Goal: Transaction & Acquisition: Purchase product/service

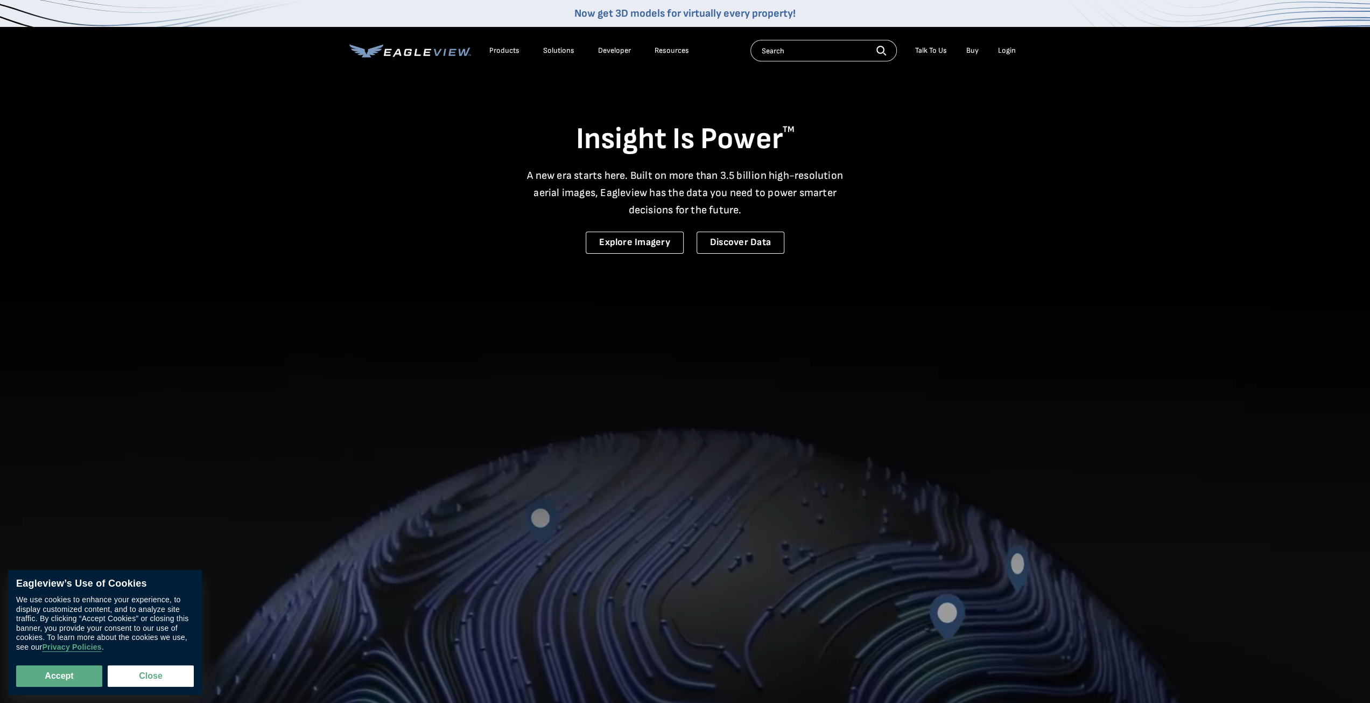
click at [1010, 50] on div "Login" at bounding box center [1007, 51] width 18 height 10
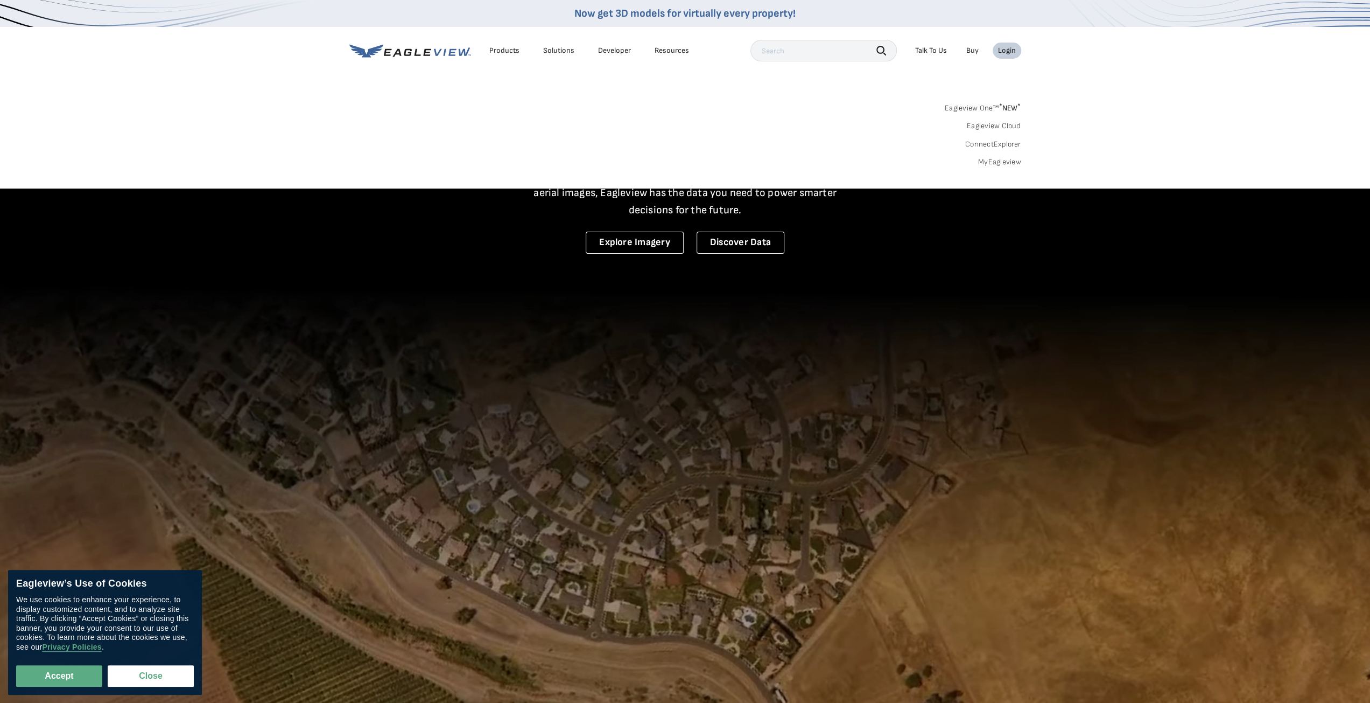
click at [993, 159] on link "MyEagleview" at bounding box center [999, 162] width 43 height 10
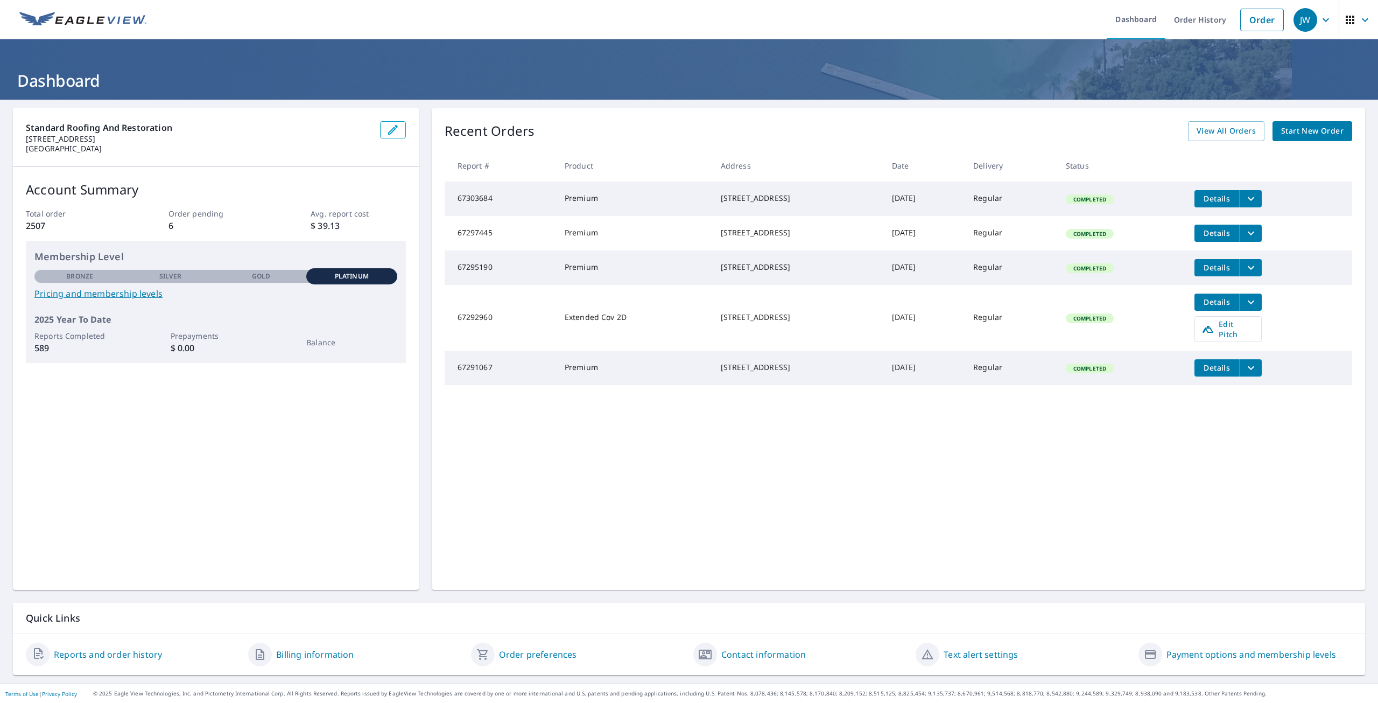
click at [1291, 135] on span "Start New Order" at bounding box center [1312, 130] width 62 height 13
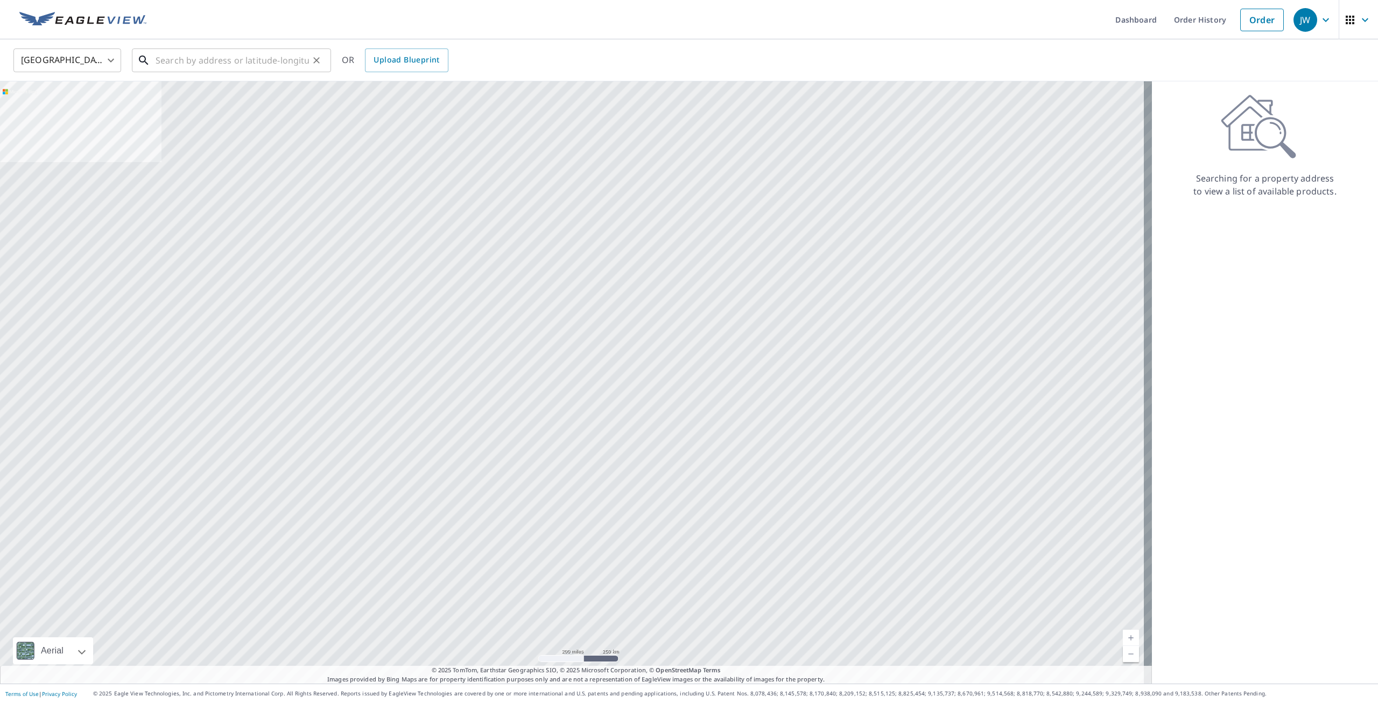
click at [227, 57] on input "text" at bounding box center [232, 60] width 153 height 30
paste input "2811 Robins Cir. - Hartford"
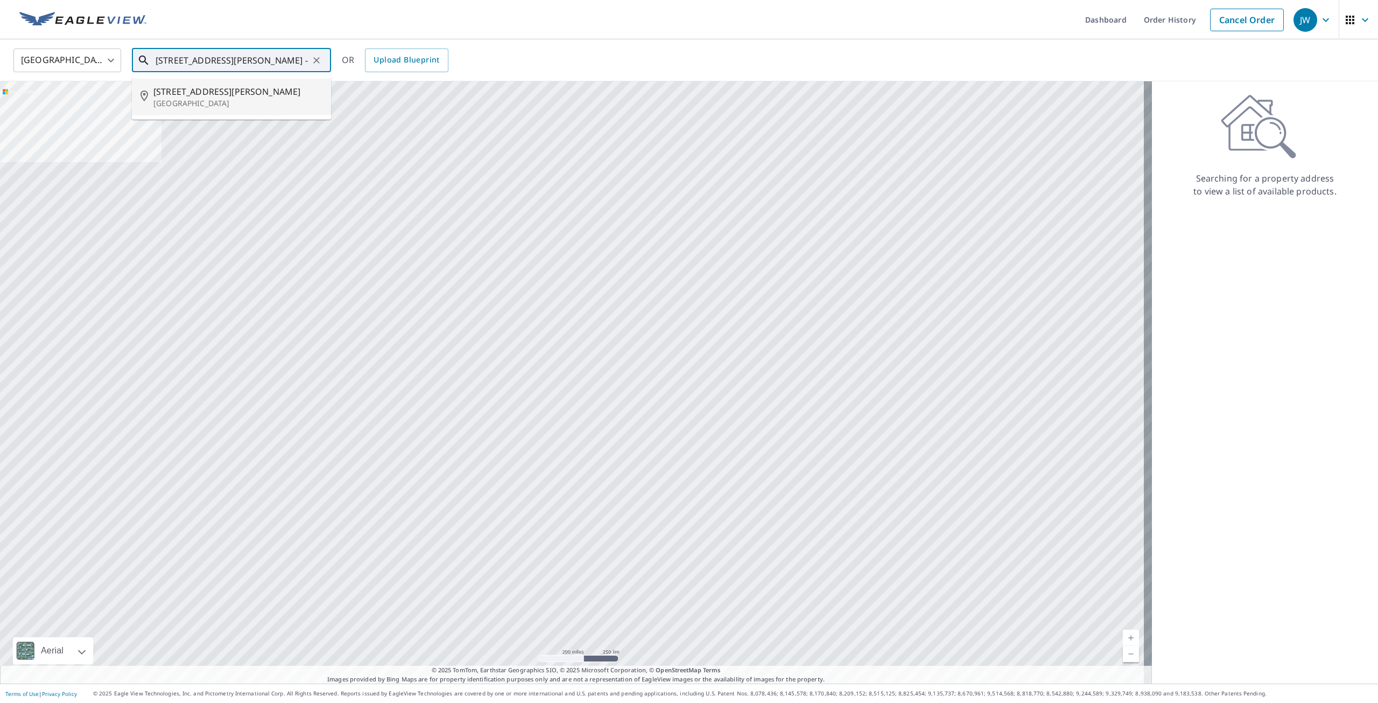
click at [211, 90] on span "2811 Robins Cir" at bounding box center [237, 91] width 169 height 13
type input "2811 Robins Cir Hartford, WI 53027"
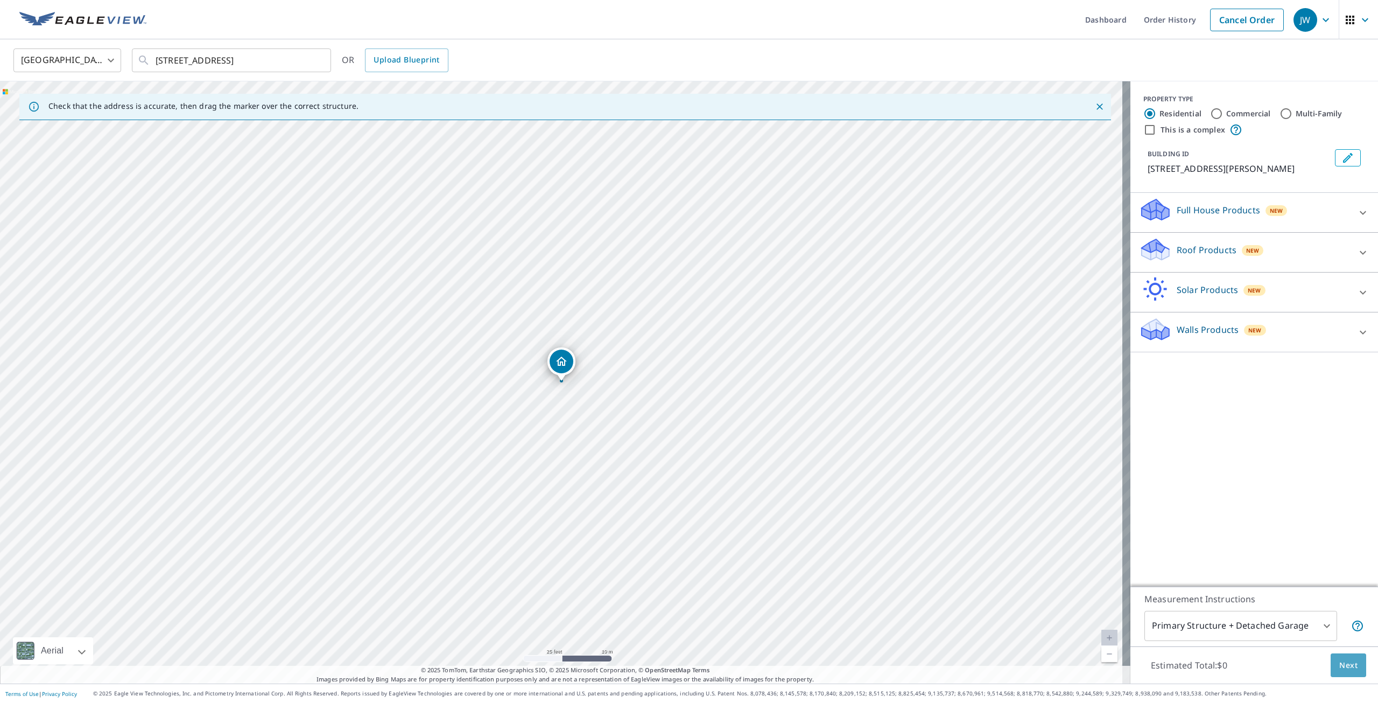
click at [1340, 664] on span "Next" at bounding box center [1349, 665] width 18 height 13
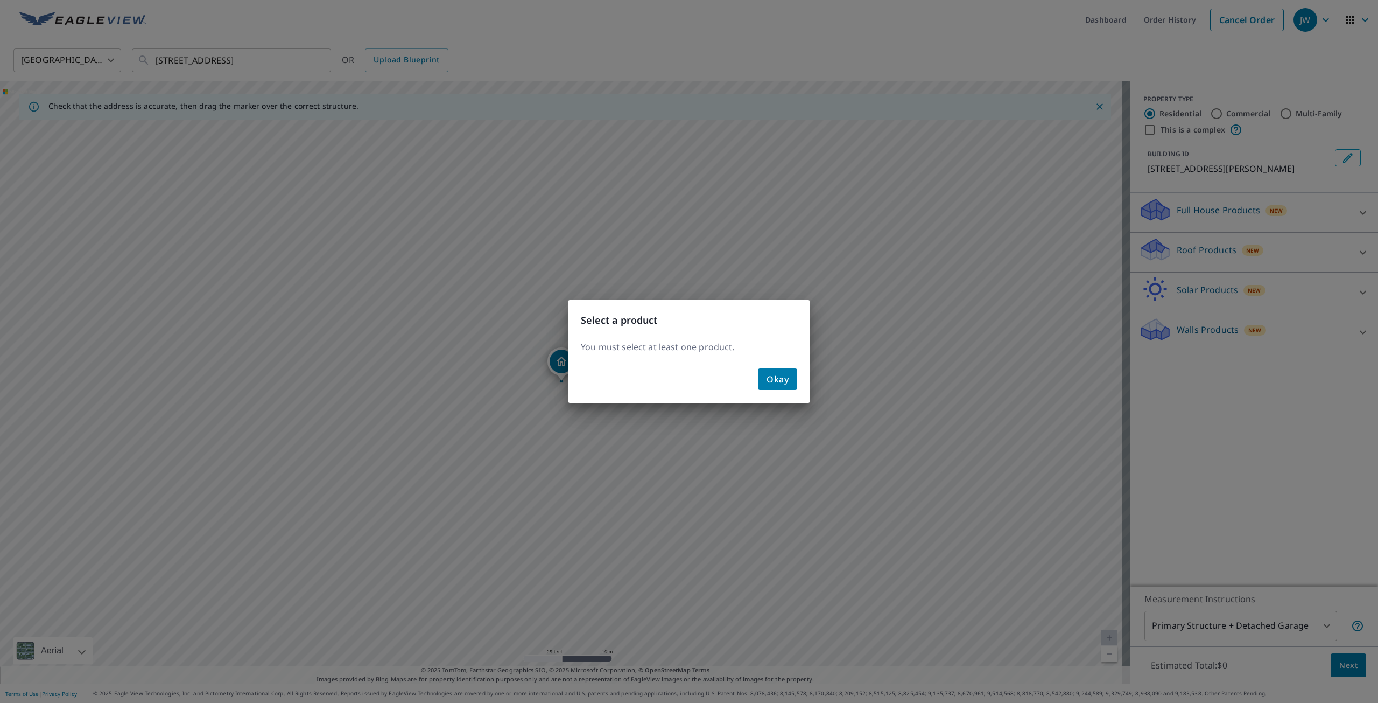
click at [788, 382] on span "Okay" at bounding box center [778, 379] width 22 height 15
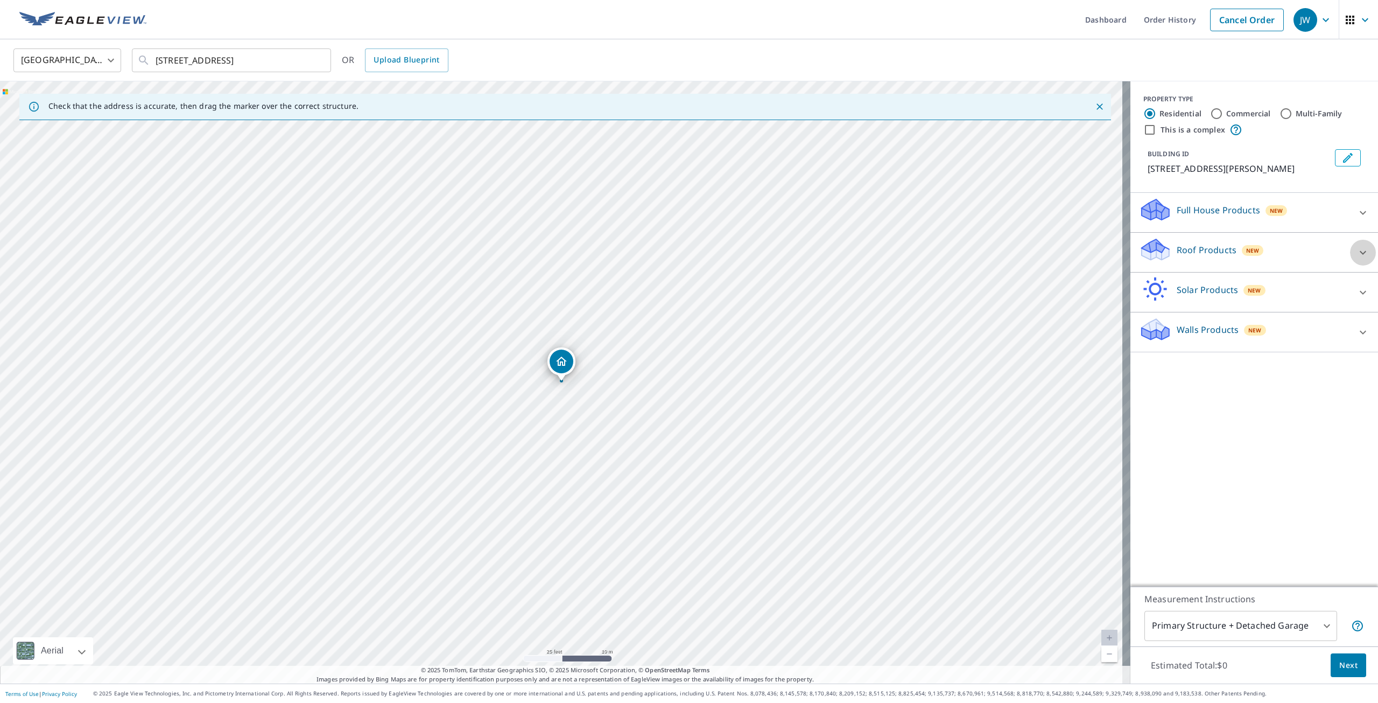
click at [1357, 254] on icon at bounding box center [1363, 252] width 13 height 13
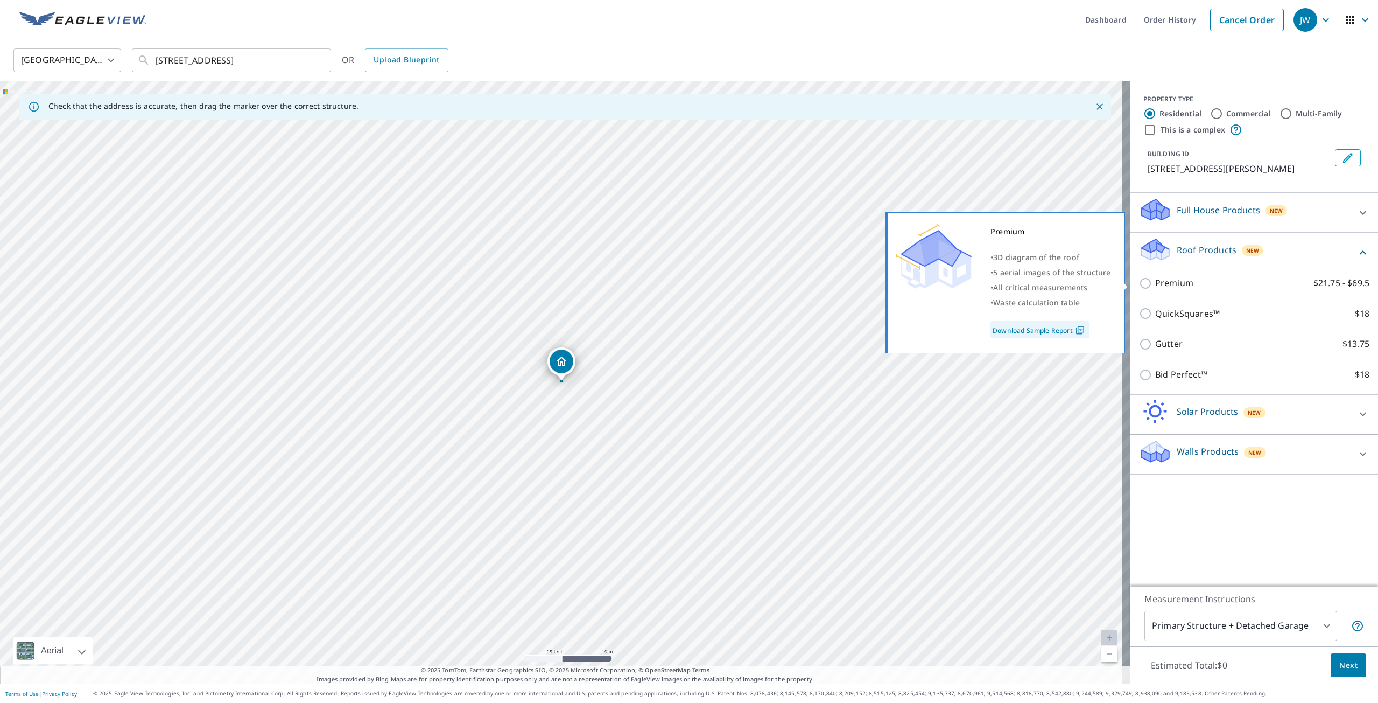
click at [1164, 282] on p "Premium" at bounding box center [1174, 282] width 38 height 13
click at [1155, 282] on input "Premium $21.75 - $69.5" at bounding box center [1147, 283] width 16 height 13
checkbox input "true"
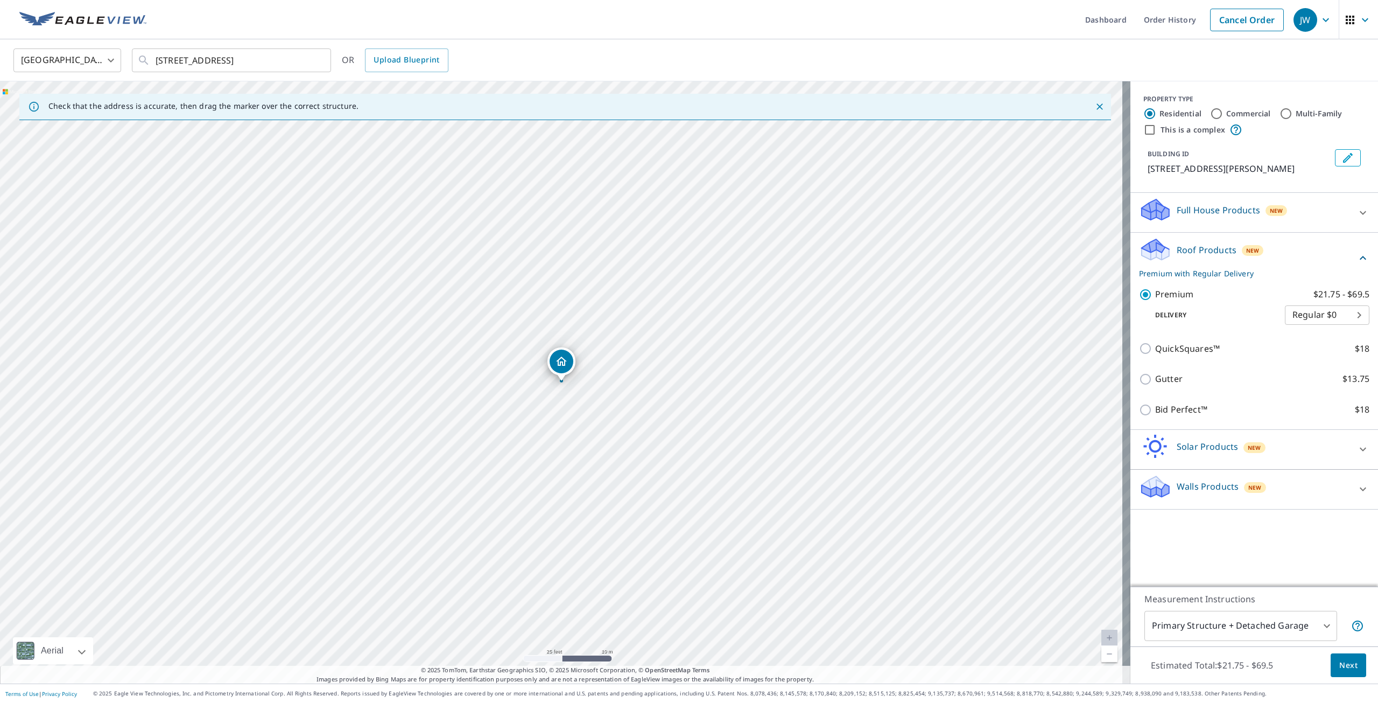
click at [1331, 661] on button "Next" at bounding box center [1349, 665] width 36 height 24
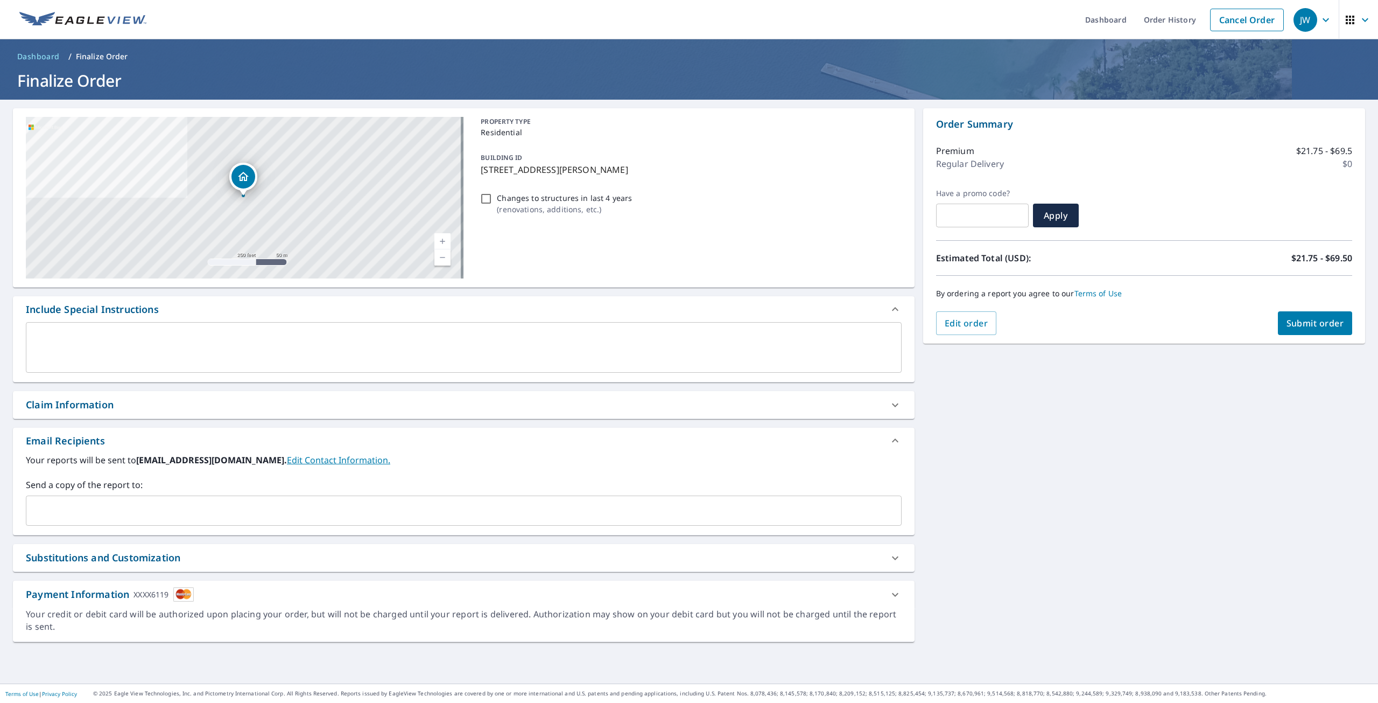
click at [1301, 321] on span "Submit order" at bounding box center [1316, 323] width 58 height 12
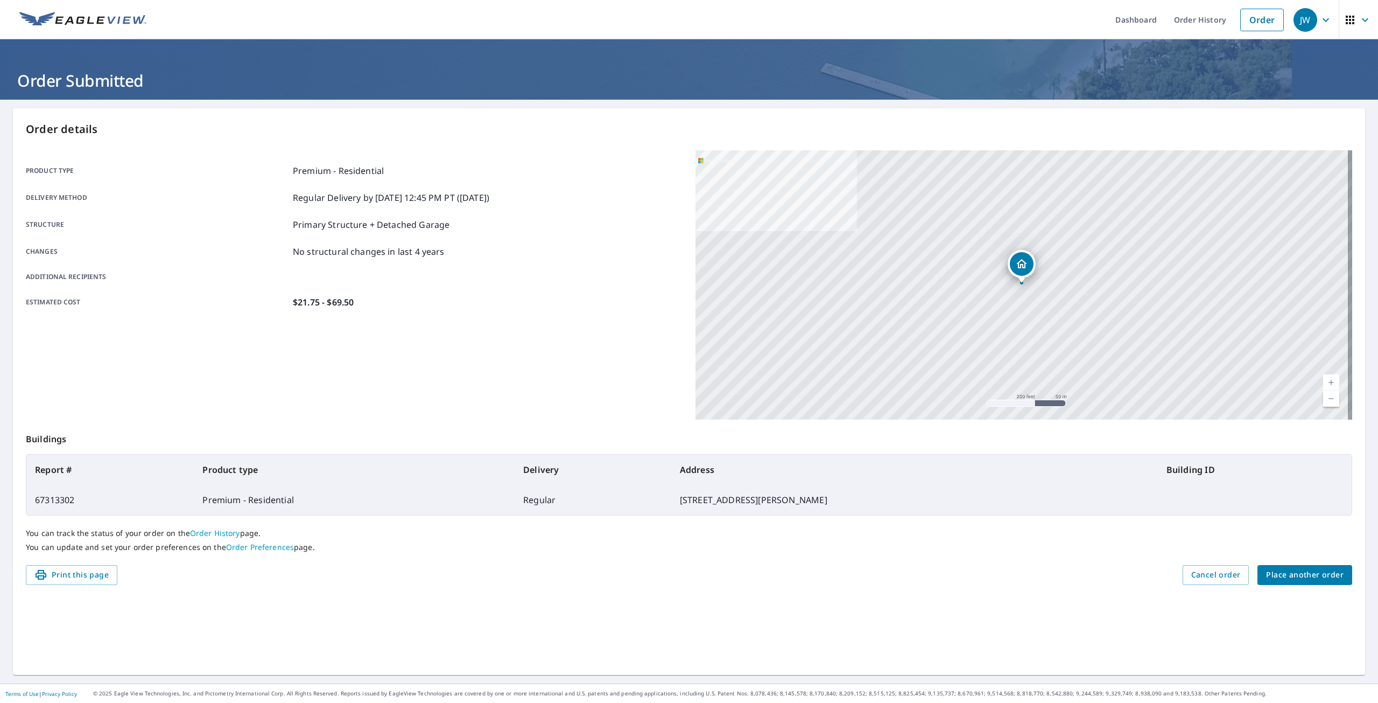
click at [1288, 578] on span "Place another order" at bounding box center [1305, 574] width 78 height 13
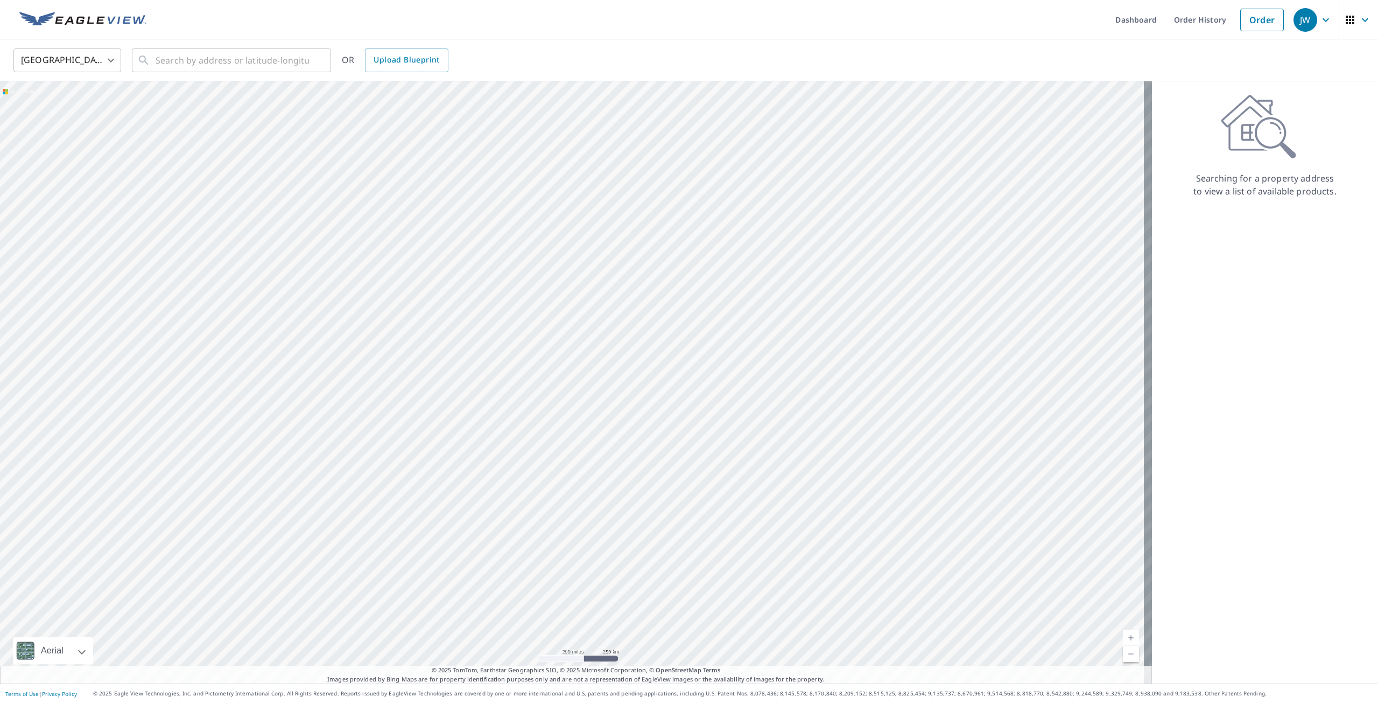
click at [248, 76] on div "United States US ​ ​ OR Upload Blueprint" at bounding box center [689, 60] width 1378 height 42
click at [243, 58] on input "text" at bounding box center [232, 60] width 153 height 30
paste input "6813 Phil Lewis Way - Middleton"
click at [241, 89] on span "6813 Phil Lewis Way" at bounding box center [237, 91] width 169 height 13
type input "6813 Phil Lewis Way Middleton, WI 53562"
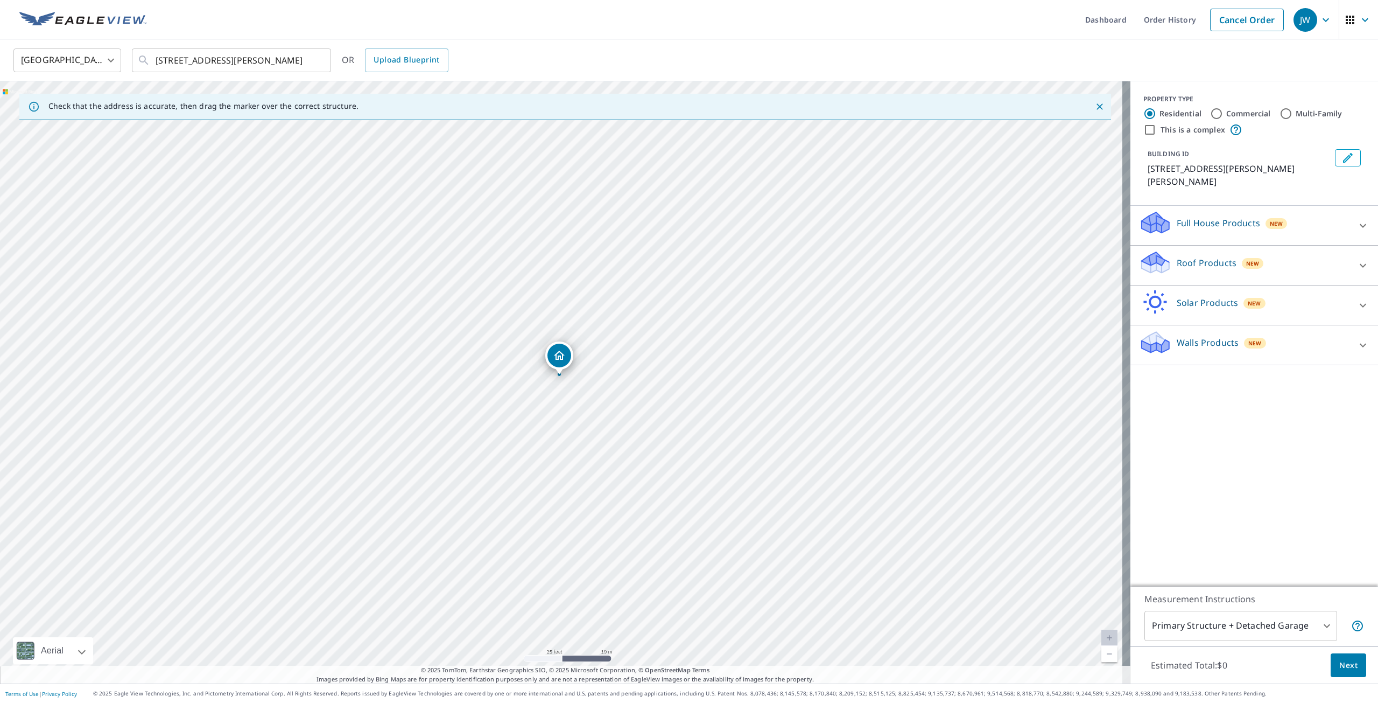
drag, startPoint x: 561, startPoint y: 357, endPoint x: 559, endPoint y: 349, distance: 7.7
click at [1340, 664] on span "Next" at bounding box center [1349, 665] width 18 height 13
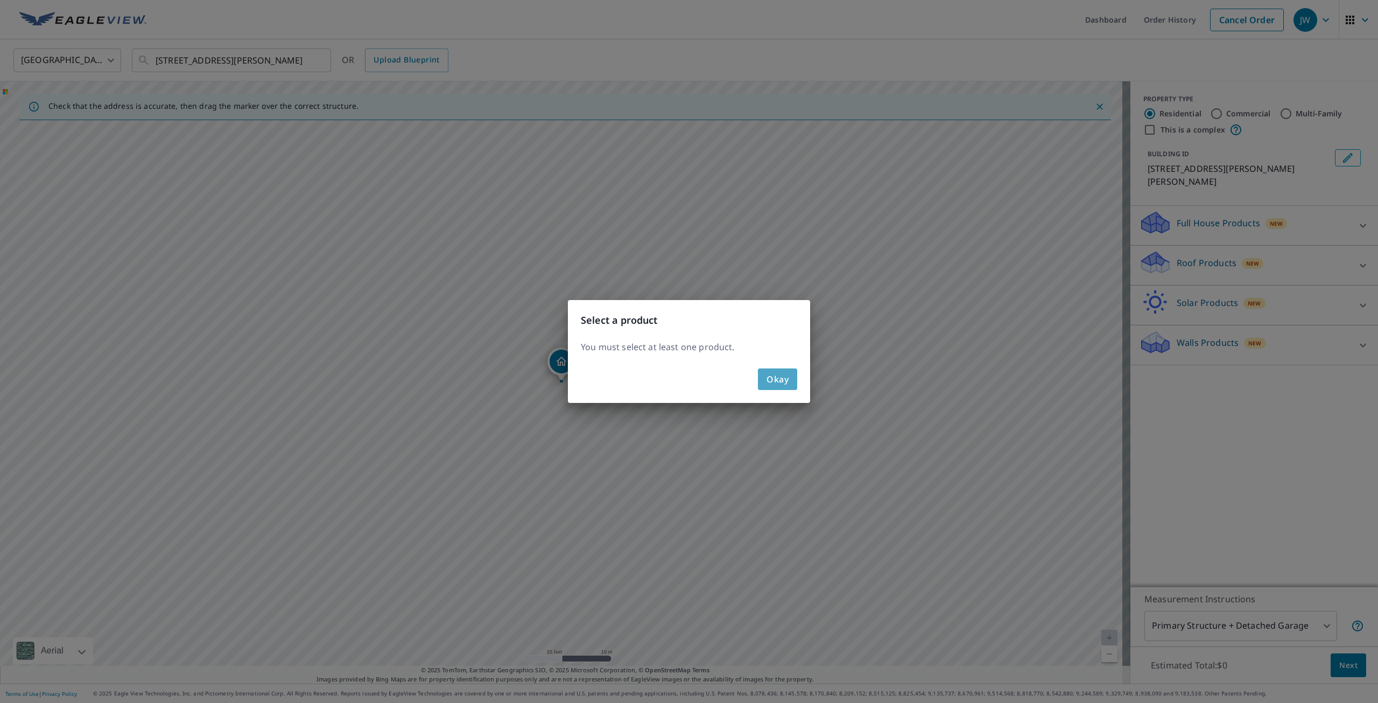
click at [774, 372] on span "Okay" at bounding box center [778, 379] width 22 height 15
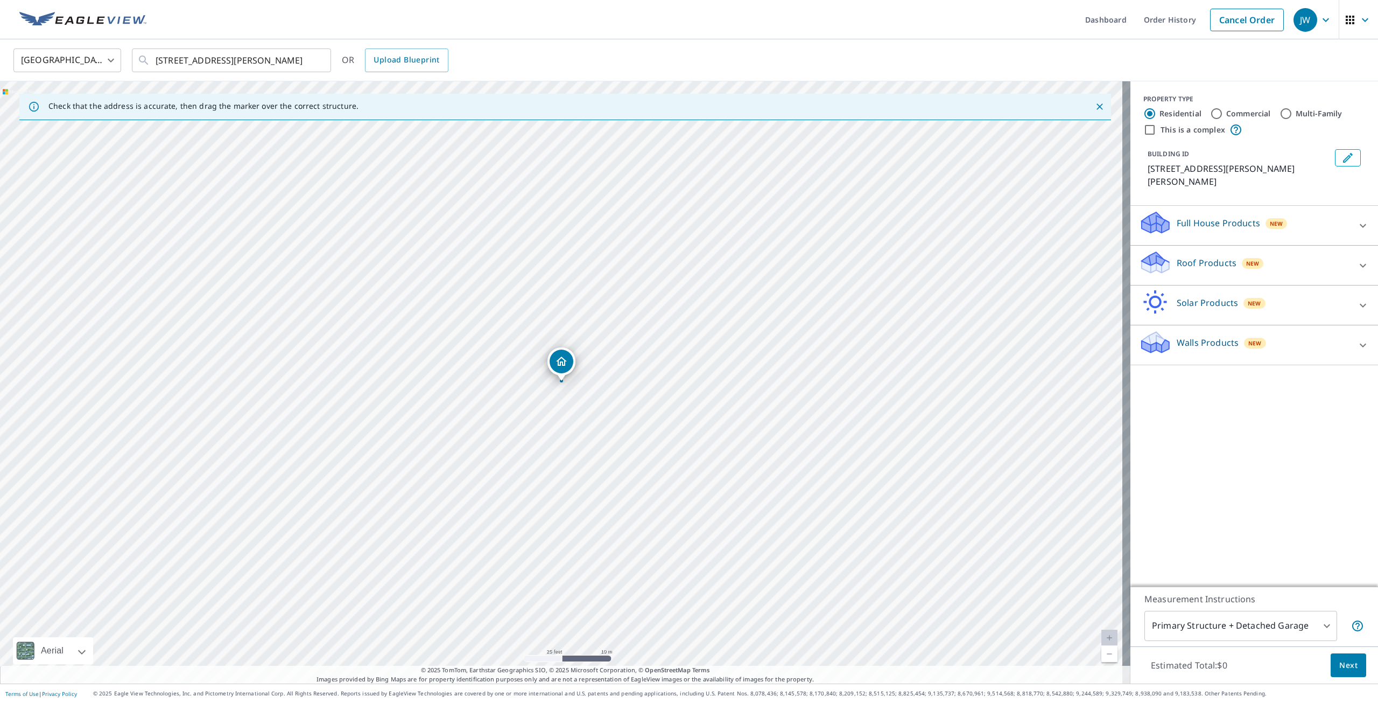
click at [1354, 253] on div at bounding box center [1363, 266] width 26 height 26
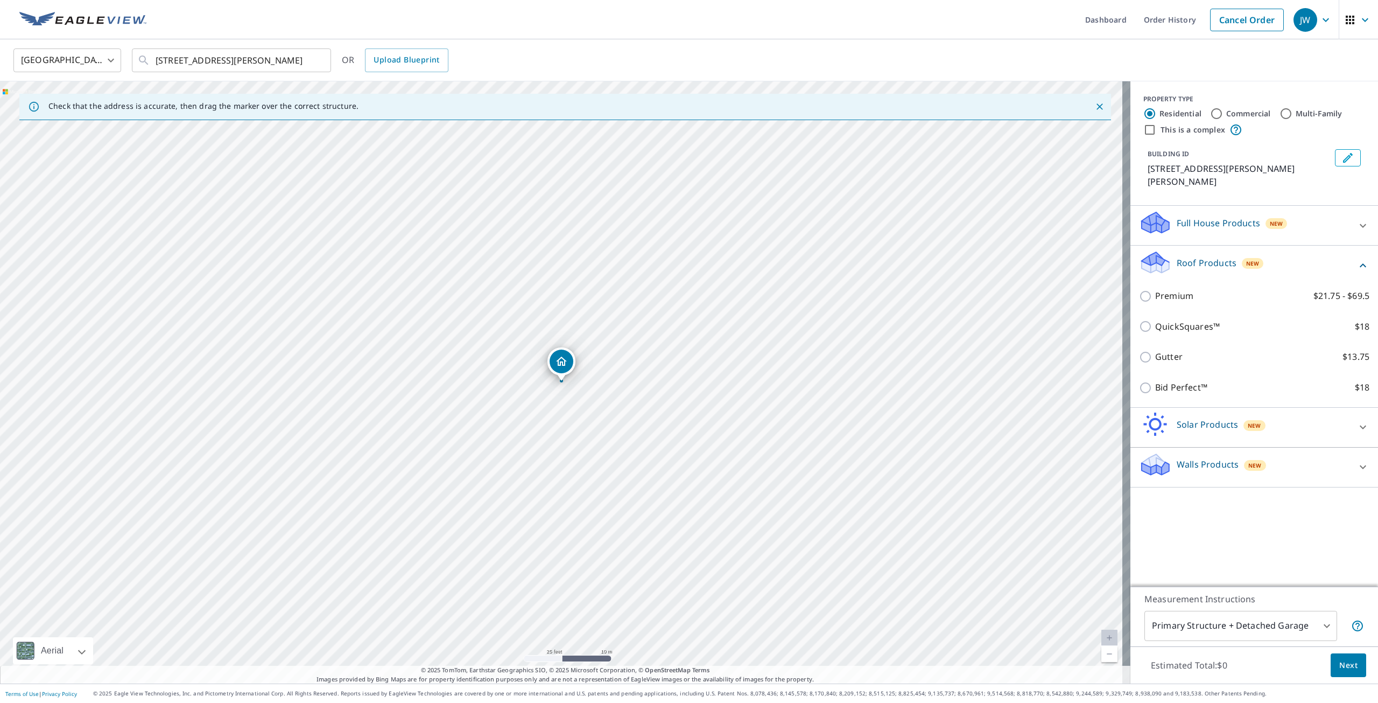
click at [1192, 290] on div "Premium $21.75 - $69.5" at bounding box center [1254, 296] width 230 height 31
click at [1178, 290] on div "Premium $21.75 - $69.5" at bounding box center [1254, 296] width 230 height 31
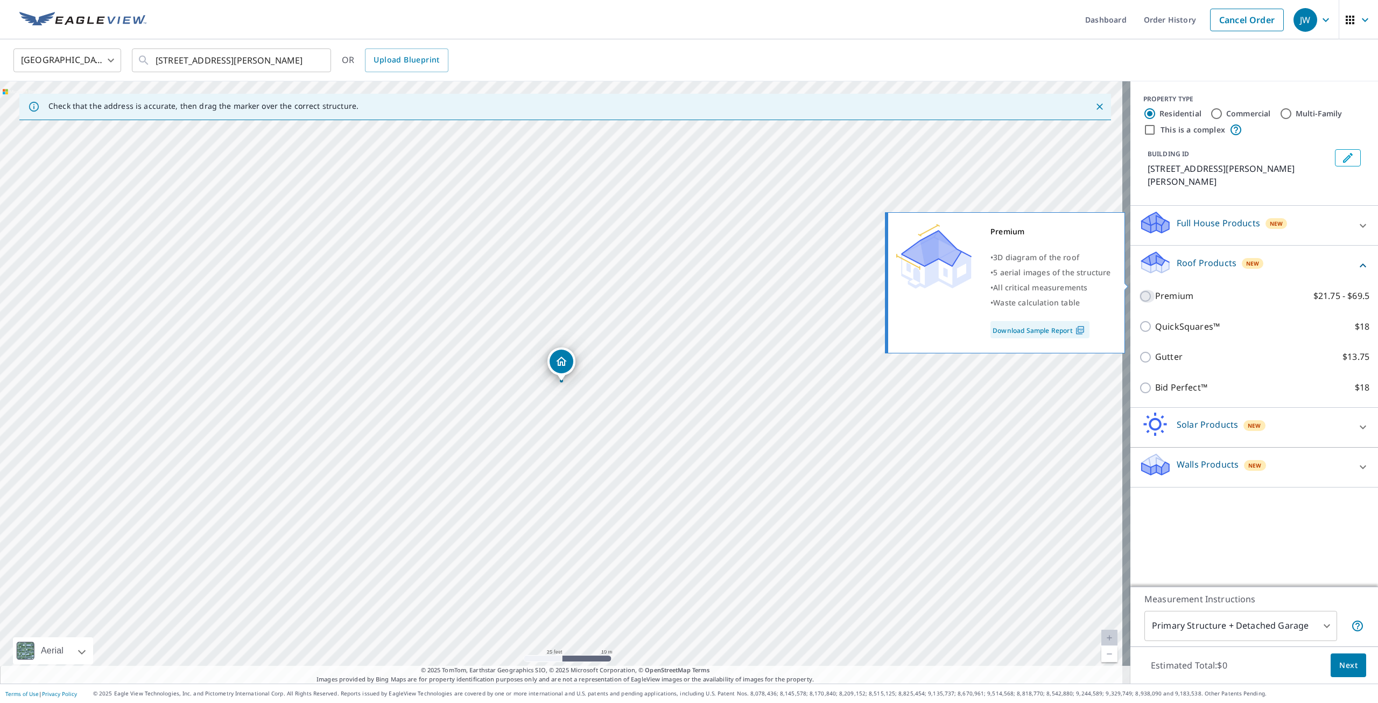
click at [1139, 290] on input "Premium $21.75 - $69.5" at bounding box center [1147, 296] width 16 height 13
checkbox input "true"
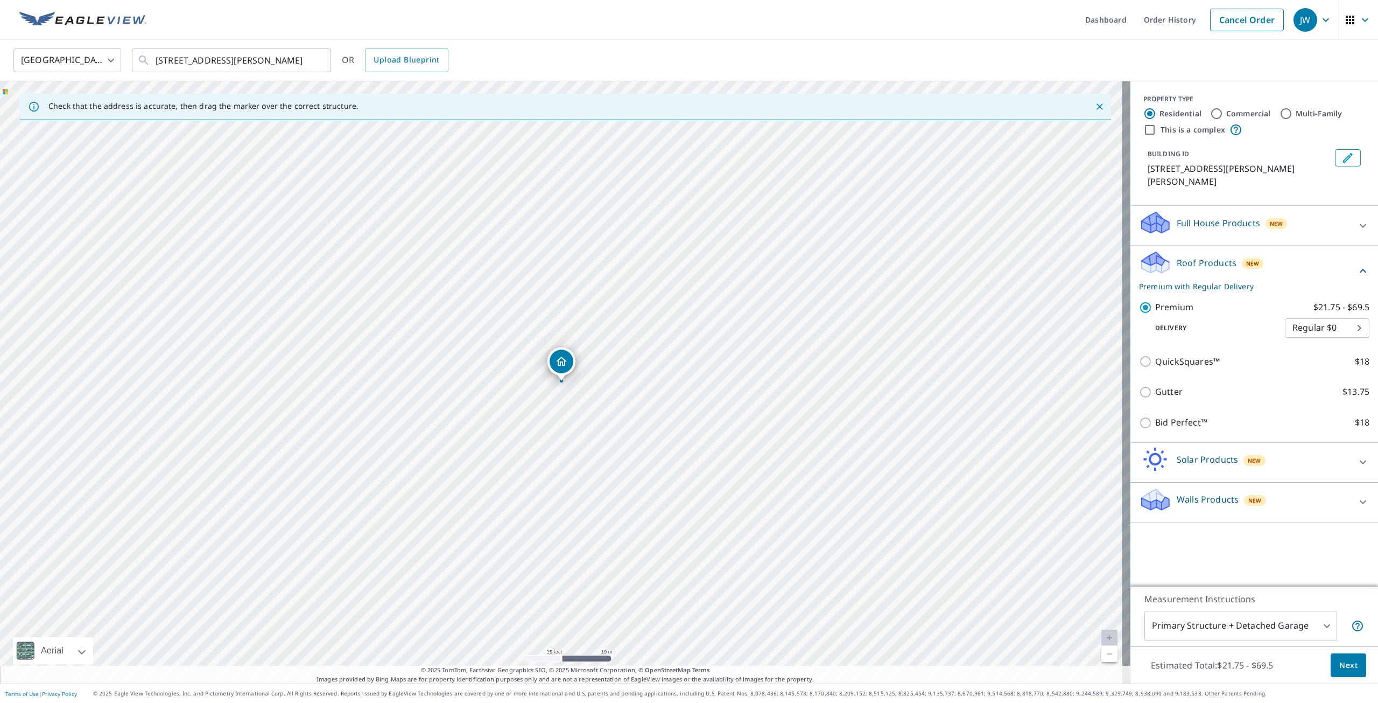
click at [1331, 655] on button "Next" at bounding box center [1349, 665] width 36 height 24
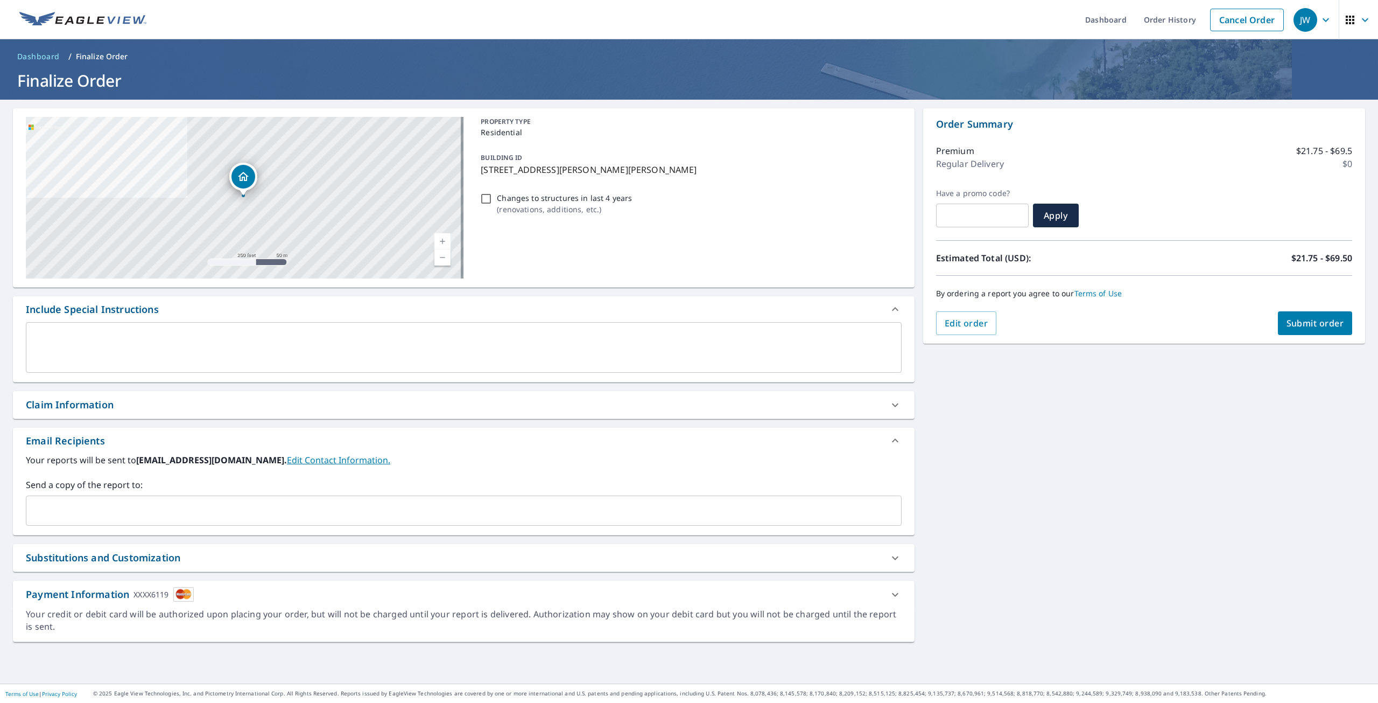
click at [1287, 325] on span "Submit order" at bounding box center [1316, 323] width 58 height 12
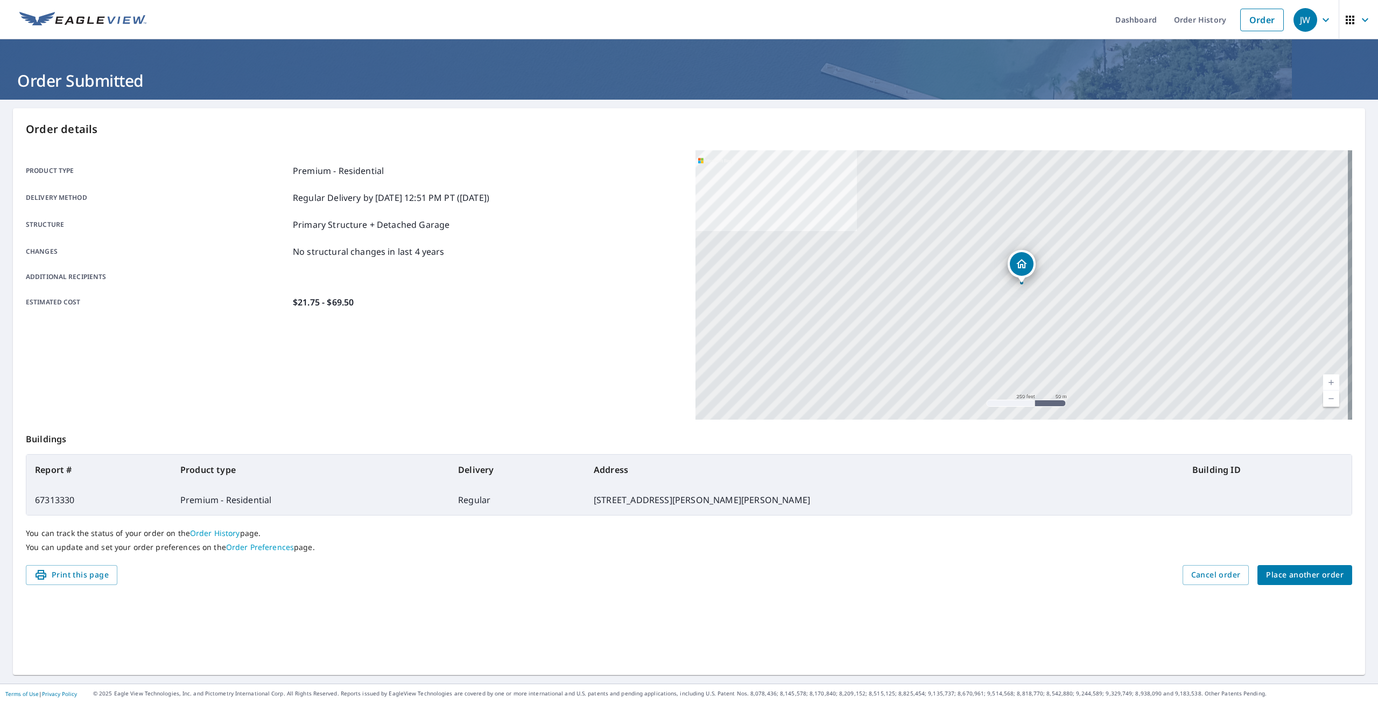
click at [1301, 576] on span "Place another order" at bounding box center [1305, 574] width 78 height 13
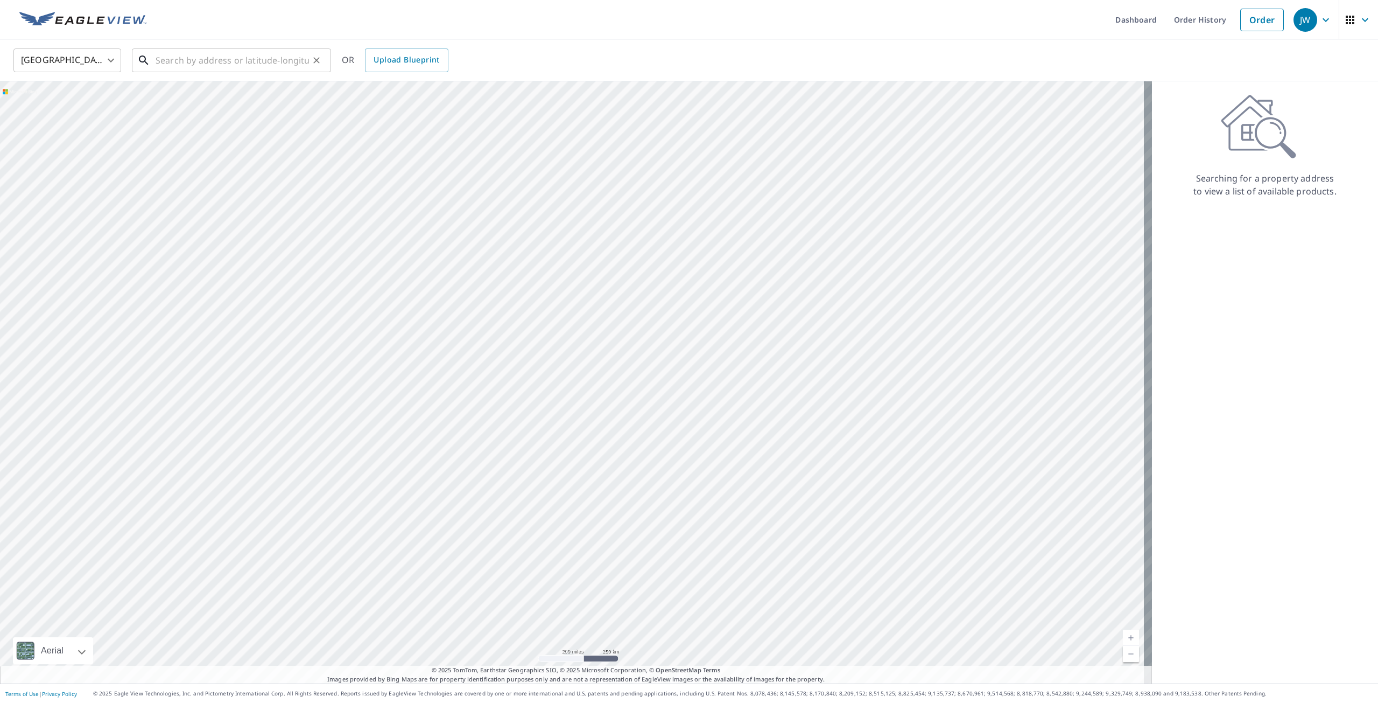
click at [202, 64] on input "text" at bounding box center [232, 60] width 153 height 30
paste input "3403 S. Kansas Ave. - Milwaukee"
click at [208, 88] on span "3403 S Kansas Ave" at bounding box center [237, 91] width 169 height 13
type input "3403 S Kansas Ave Milwaukee, WI 53207"
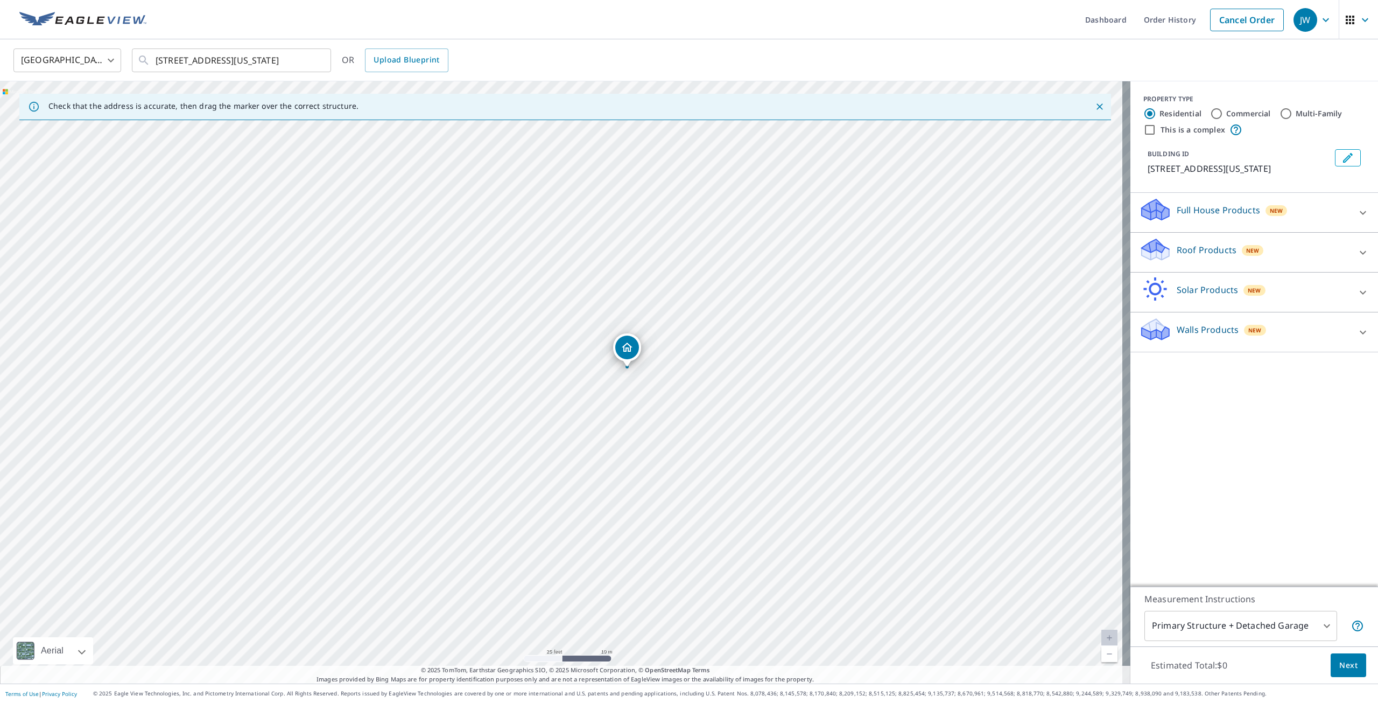
drag, startPoint x: 487, startPoint y: 437, endPoint x: 552, endPoint y: 423, distance: 67.2
click at [552, 423] on div "3403 S Kansas Ave Milwaukee, WI 53207" at bounding box center [565, 382] width 1131 height 602
click at [1357, 251] on icon at bounding box center [1363, 252] width 13 height 13
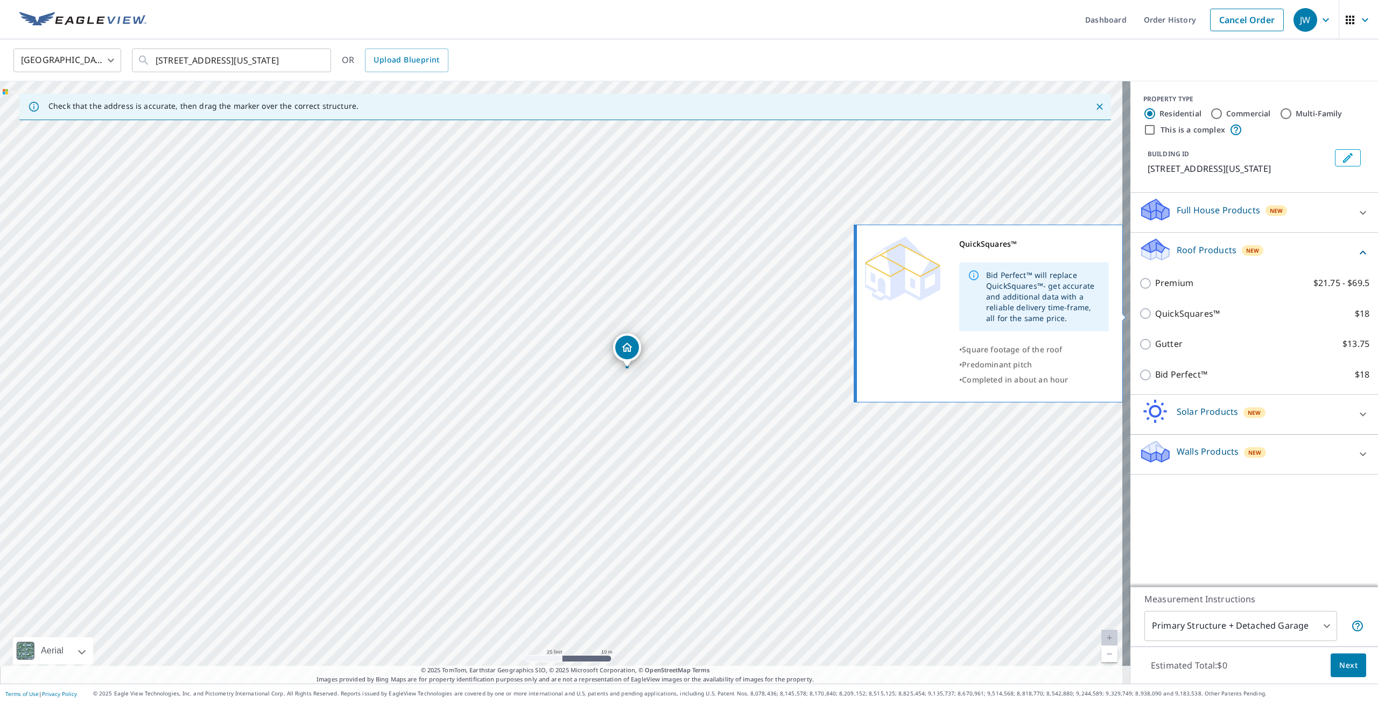
click at [1156, 316] on p "QuickSquares™" at bounding box center [1187, 313] width 65 height 13
click at [1155, 316] on input "QuickSquares™ $18" at bounding box center [1147, 313] width 16 height 13
checkbox input "true"
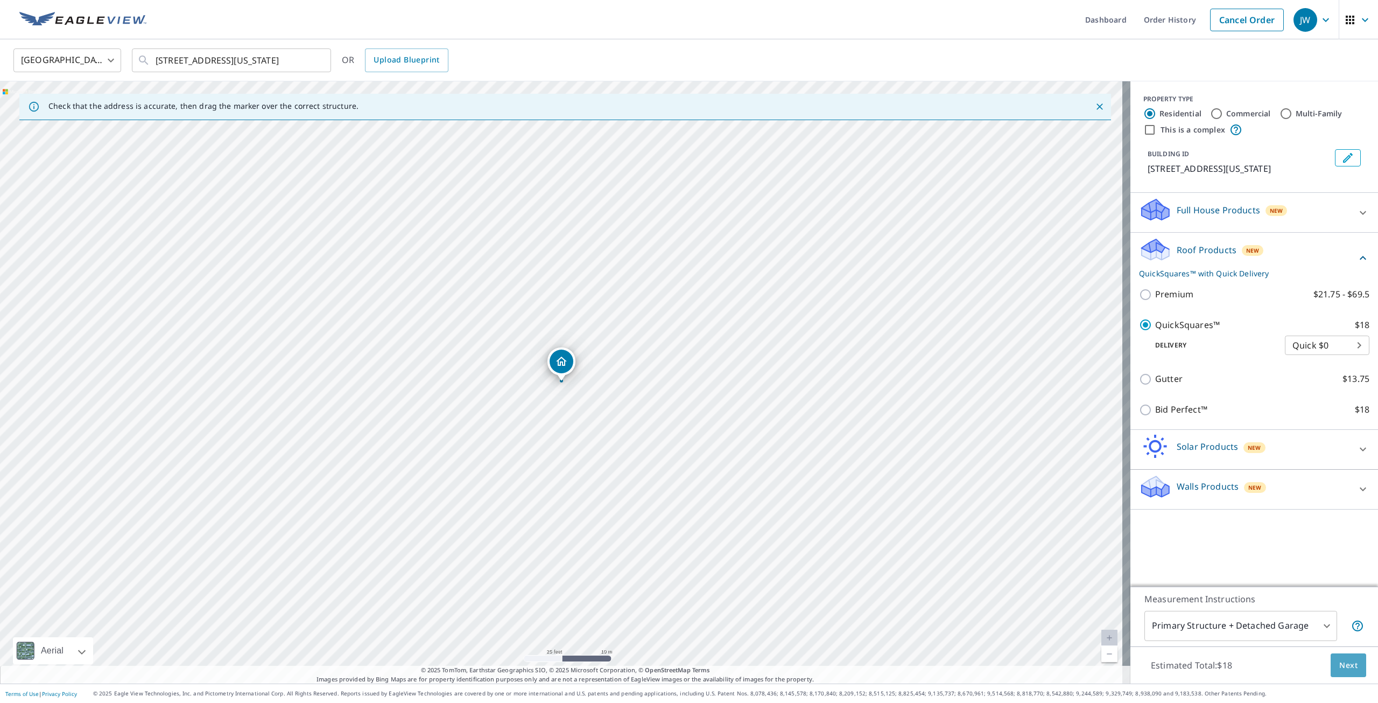
click at [1340, 662] on span "Next" at bounding box center [1349, 665] width 18 height 13
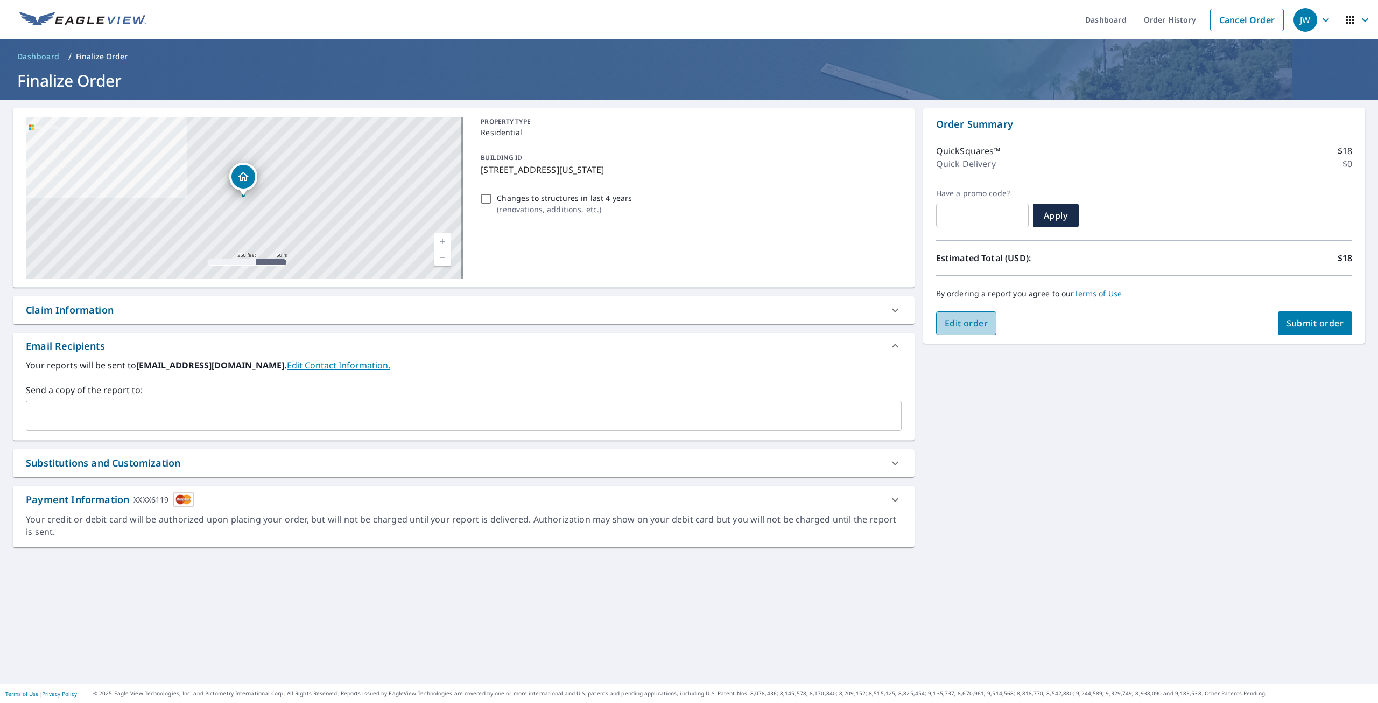
click at [979, 318] on span "Edit order" at bounding box center [967, 323] width 44 height 12
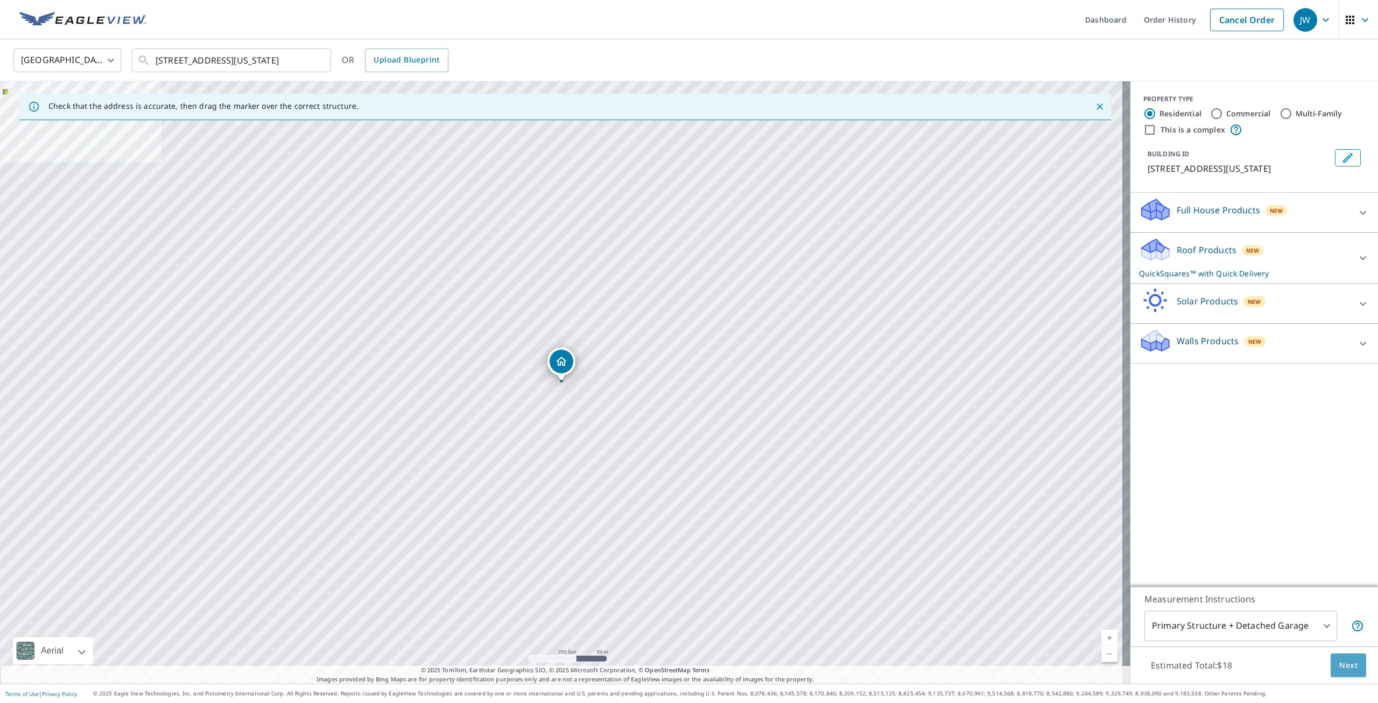
click at [1347, 667] on span "Next" at bounding box center [1349, 665] width 18 height 13
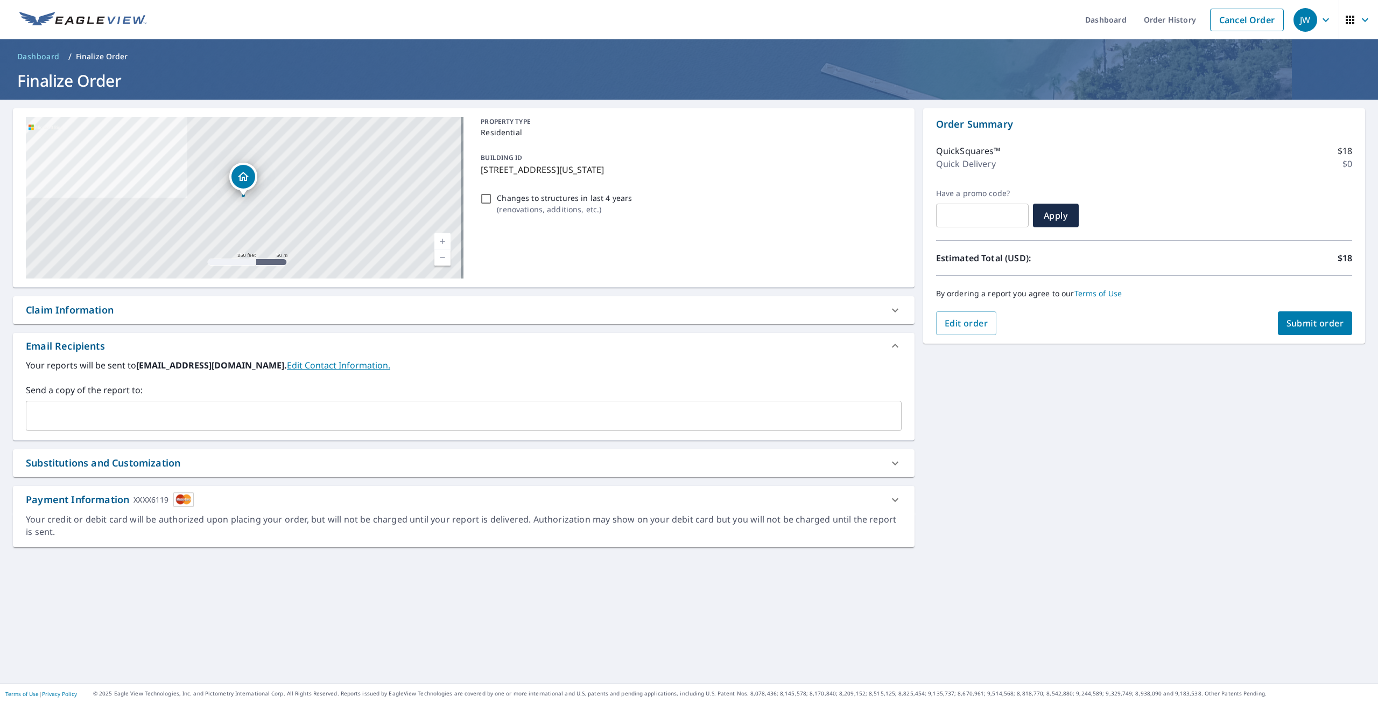
click at [1293, 319] on span "Submit order" at bounding box center [1316, 323] width 58 height 12
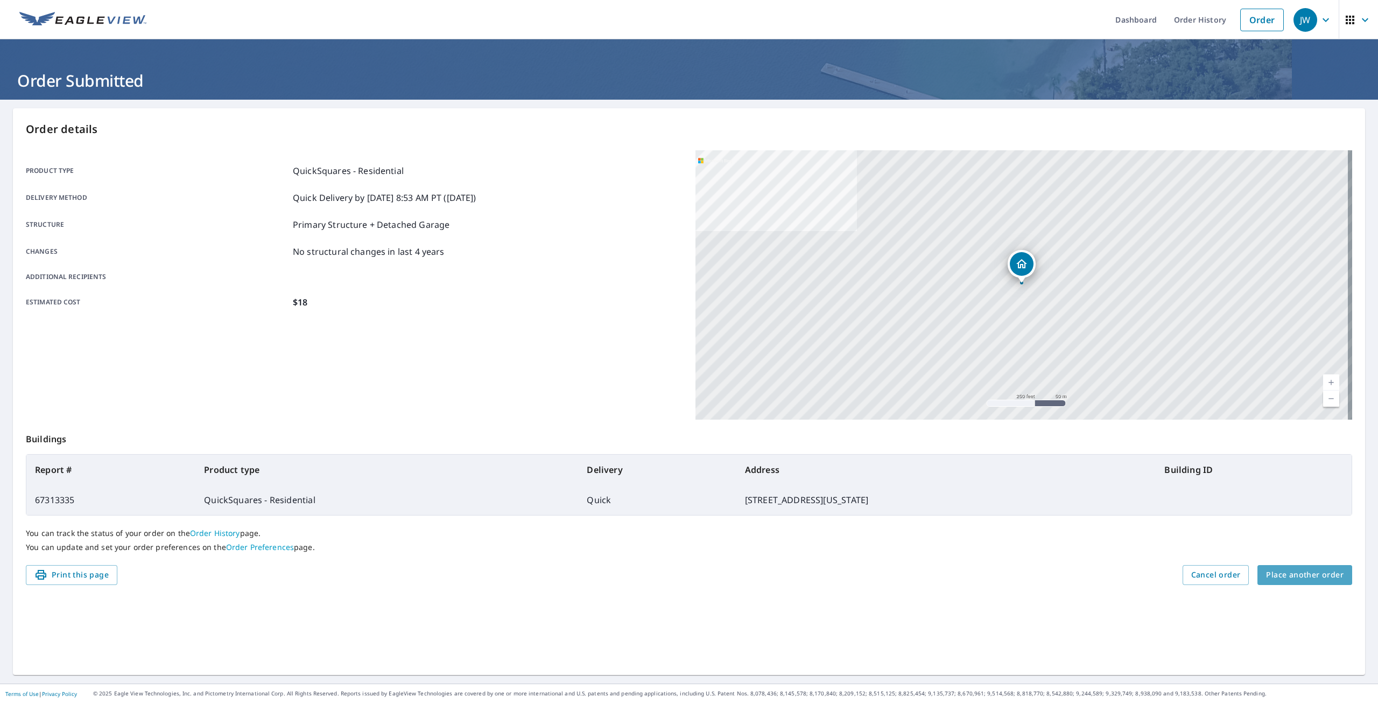
click at [1322, 571] on span "Place another order" at bounding box center [1305, 574] width 78 height 13
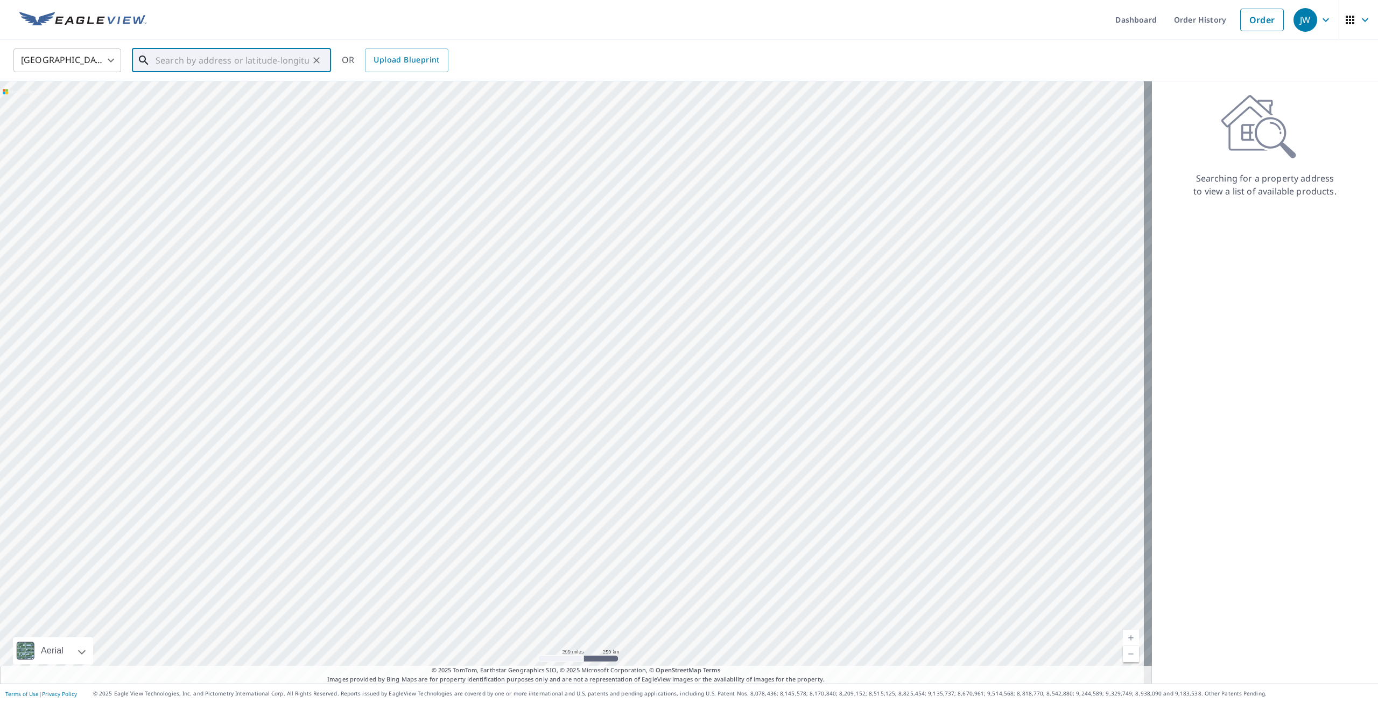
click at [190, 56] on input "text" at bounding box center [232, 60] width 153 height 30
paste input "1256 N Sawyer Dr - Summit"
click at [219, 88] on span "1256 n Sawyer Ave" at bounding box center [237, 91] width 169 height 13
type input "1256 n Sawyer Ave Akron, OH 44310"
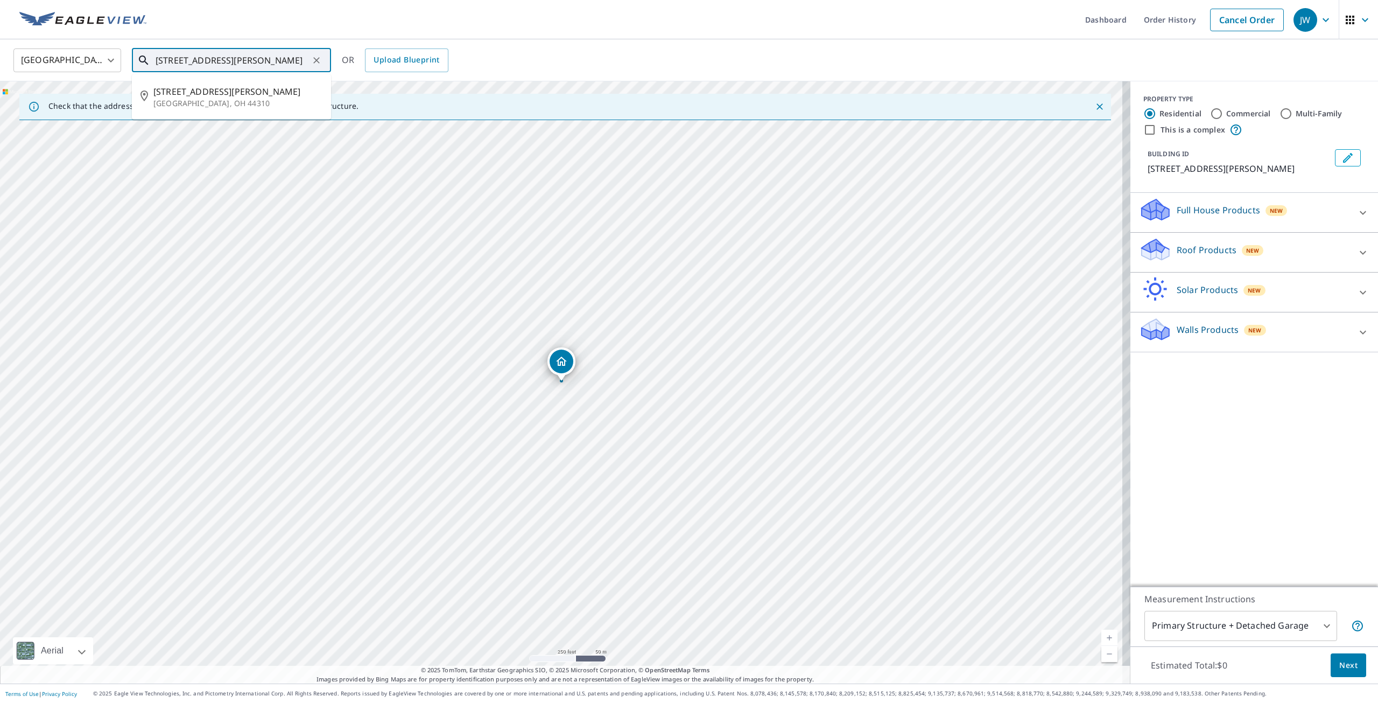
click at [215, 60] on input "1256 n Sawyer Ave Akron, OH 44310" at bounding box center [232, 60] width 153 height 30
click at [321, 64] on icon "Clear" at bounding box center [316, 60] width 11 height 11
paste input "1256 N Sawyer Dr - Summit"
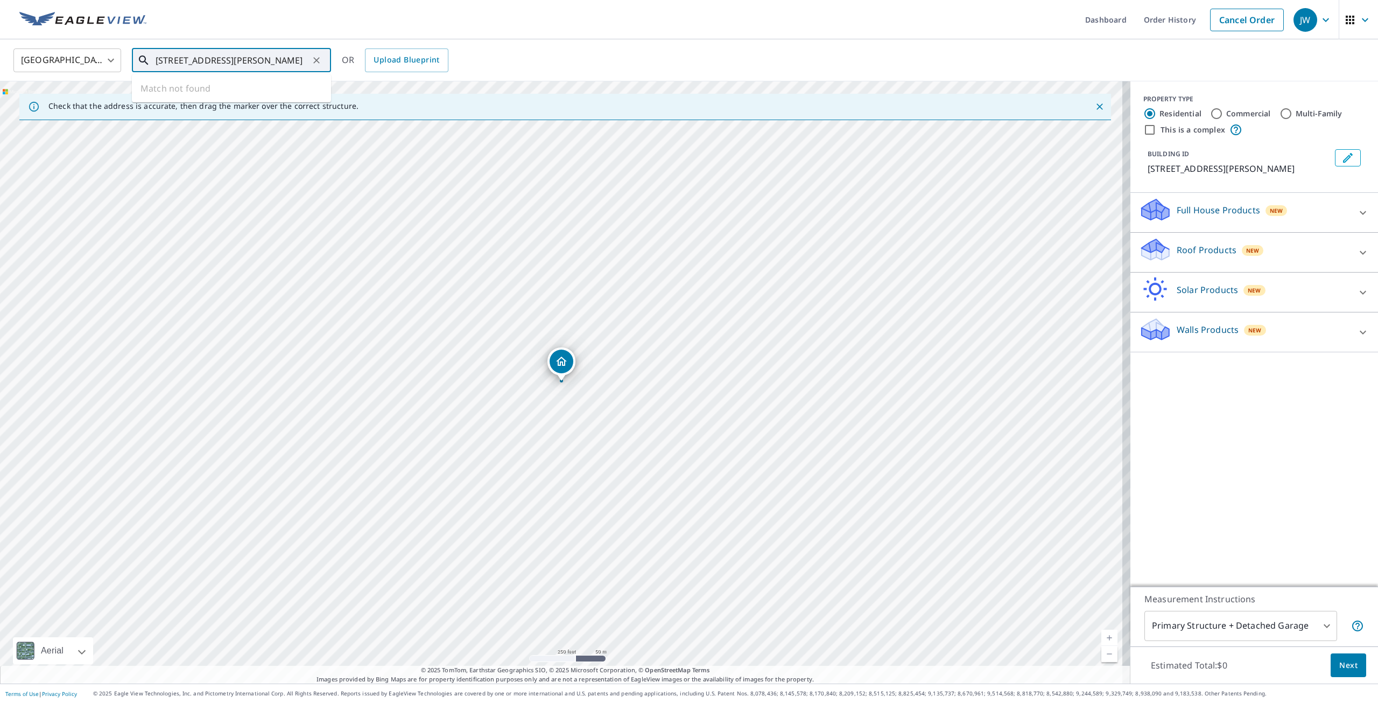
click at [258, 61] on input "1256 N Sawyer Dr - Summit WI" at bounding box center [232, 60] width 153 height 30
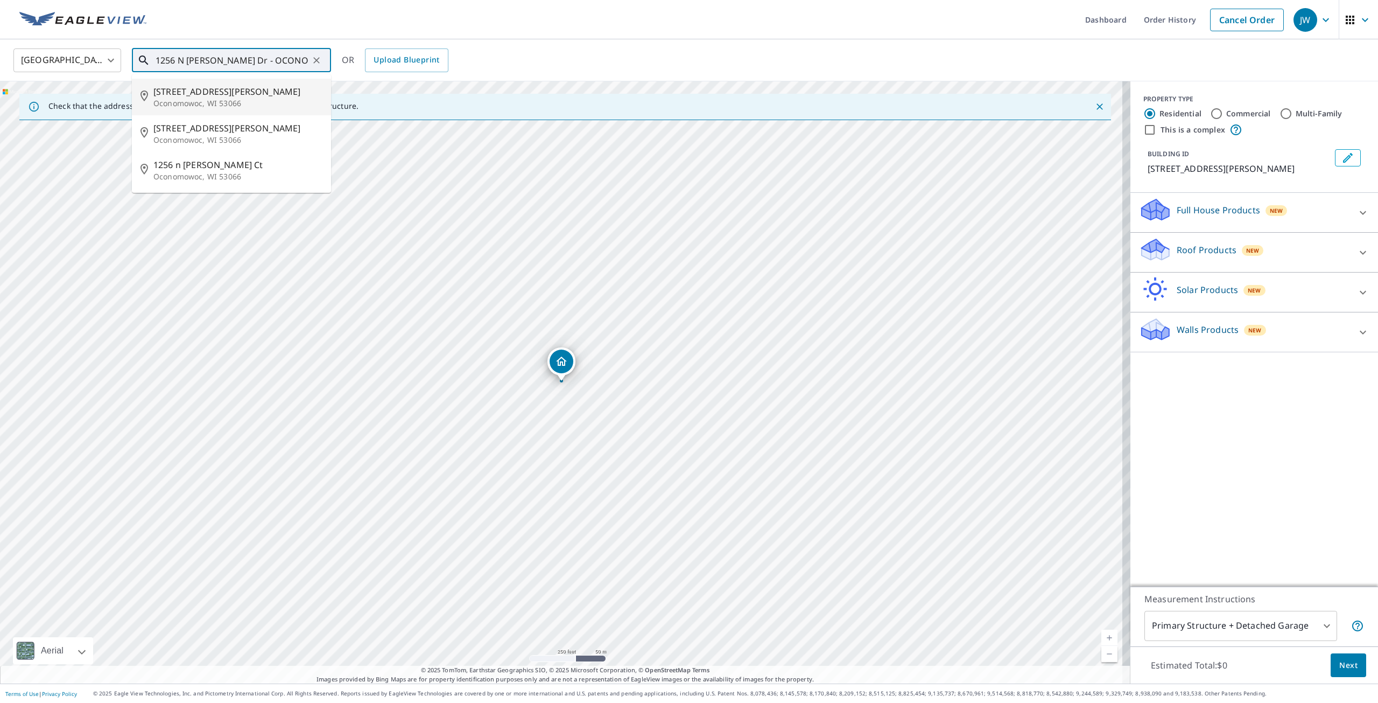
type input "1256 N Sawyer Dr - OCONOMOWOC WI"
click at [237, 55] on input "1256 N Sawyer Dr - OCONOMOWOC WI" at bounding box center [232, 60] width 153 height 30
click at [1181, 20] on link "Order History" at bounding box center [1170, 19] width 69 height 39
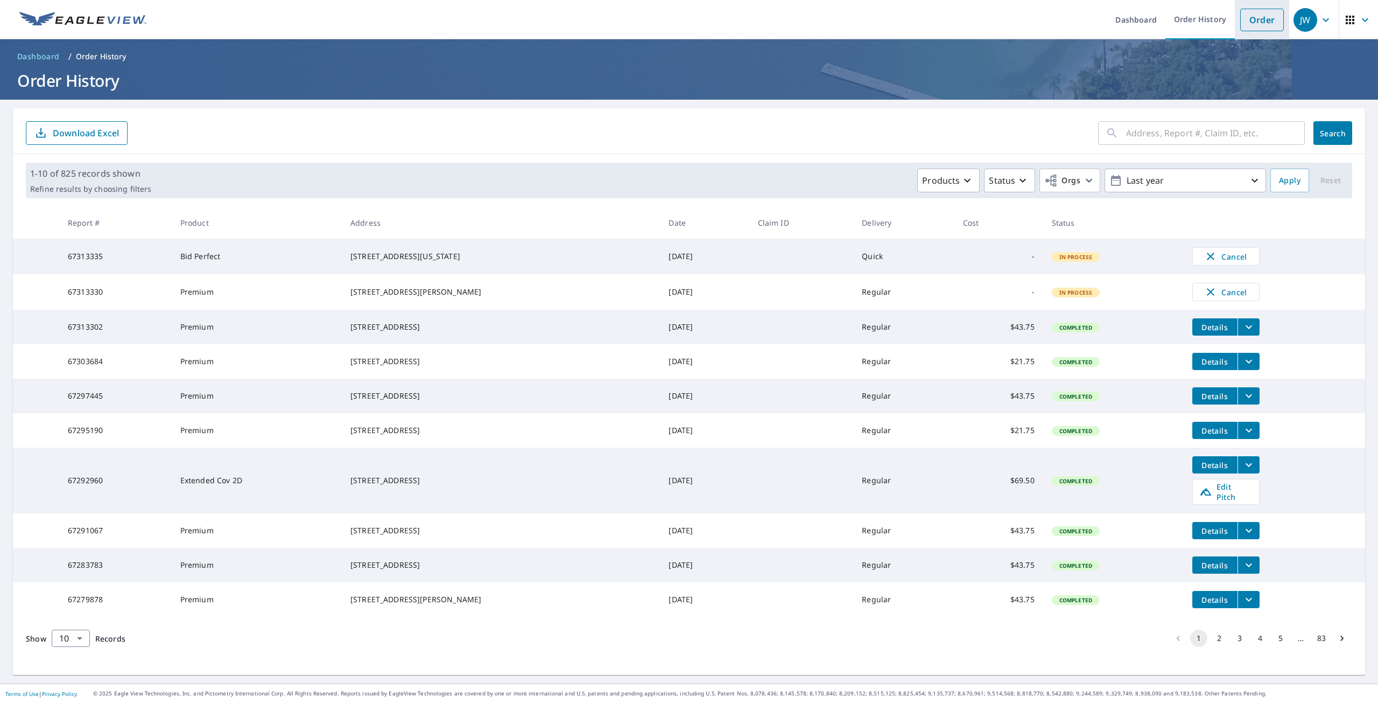
click at [1253, 26] on link "Order" at bounding box center [1263, 20] width 44 height 23
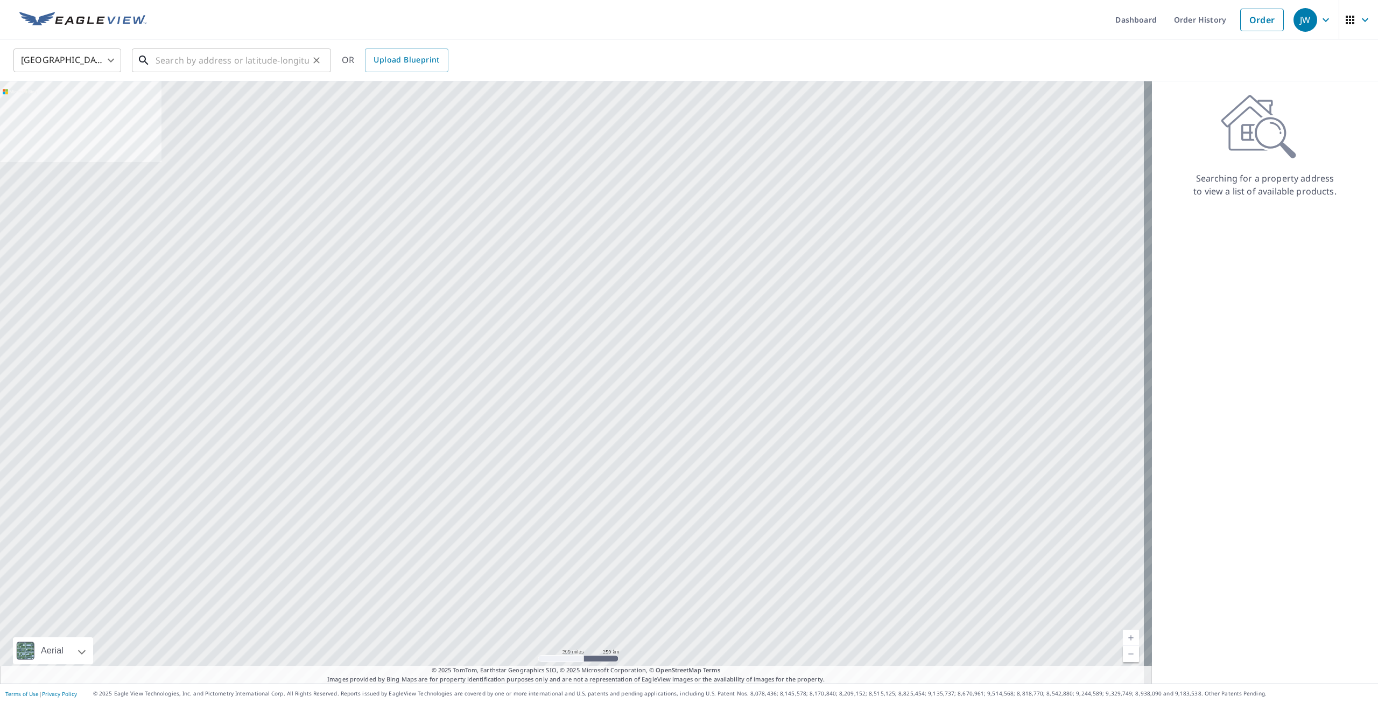
click at [233, 60] on input "text" at bounding box center [232, 60] width 153 height 30
paste input "3712 Sheridan Rd - Mt. Pleasant"
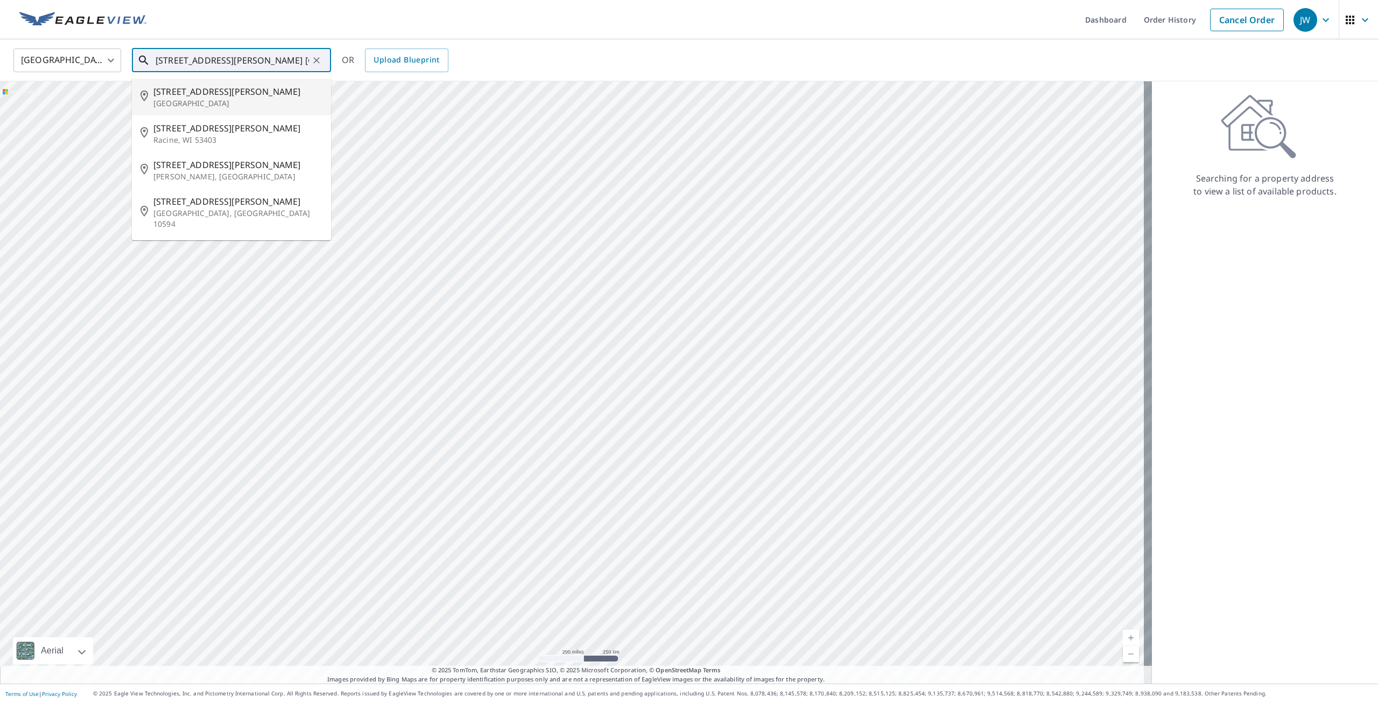
click at [222, 88] on span "3712 Sheridan Rd" at bounding box center [237, 91] width 169 height 13
type input "3712 Sheridan Rd Mount Pleasant, WI 53403"
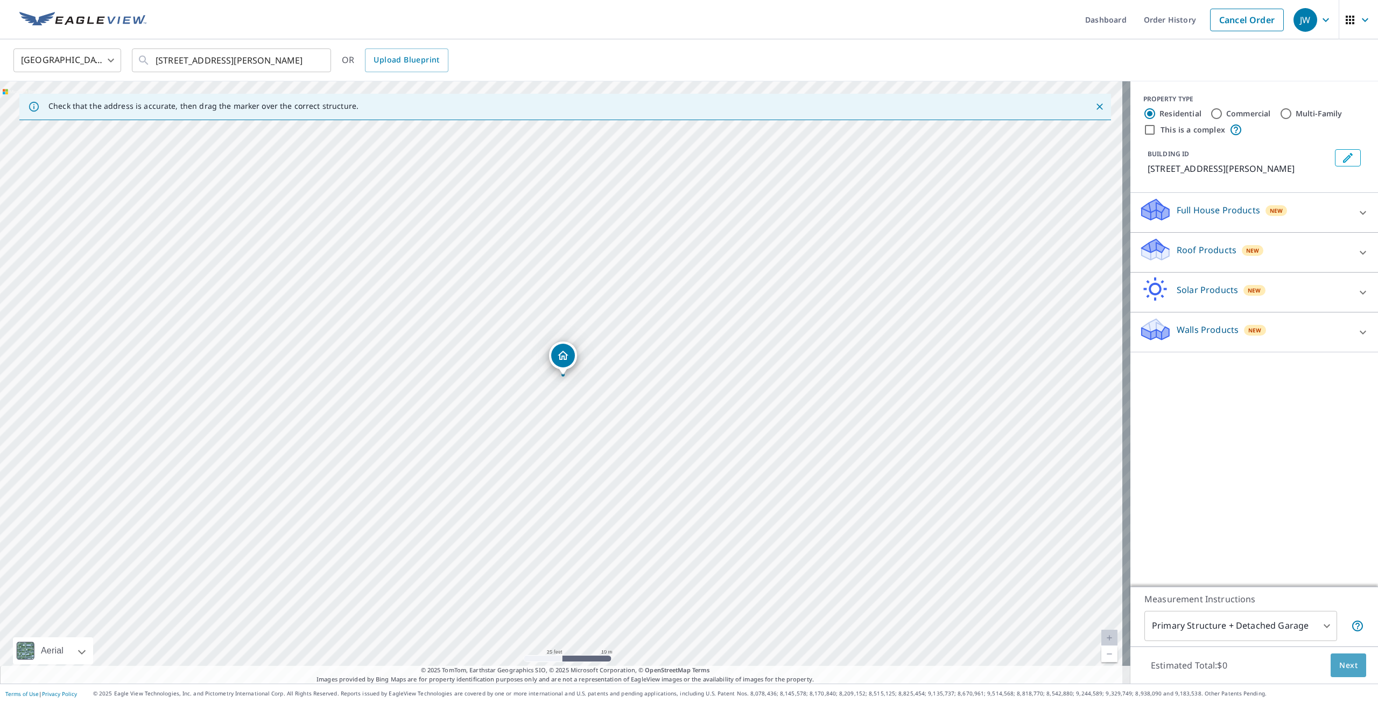
click at [1340, 666] on span "Next" at bounding box center [1349, 665] width 18 height 13
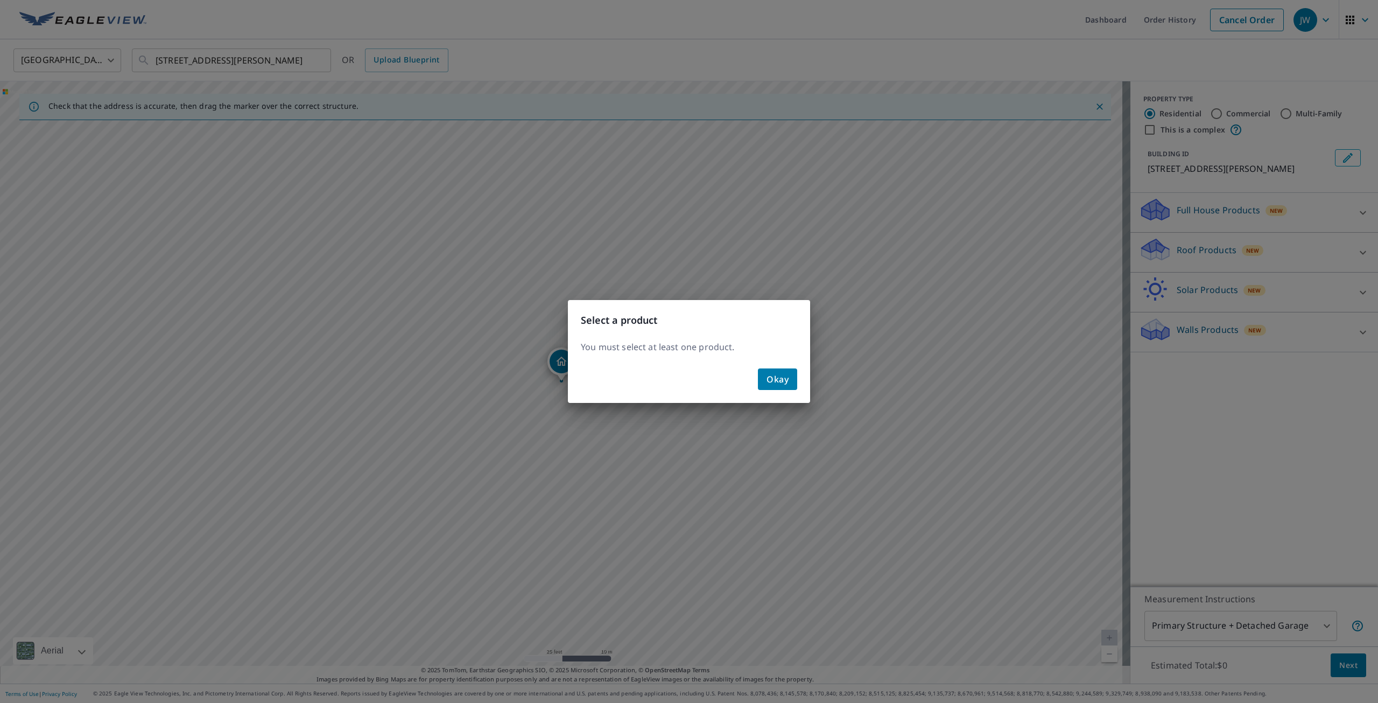
click at [769, 375] on span "Okay" at bounding box center [778, 379] width 22 height 15
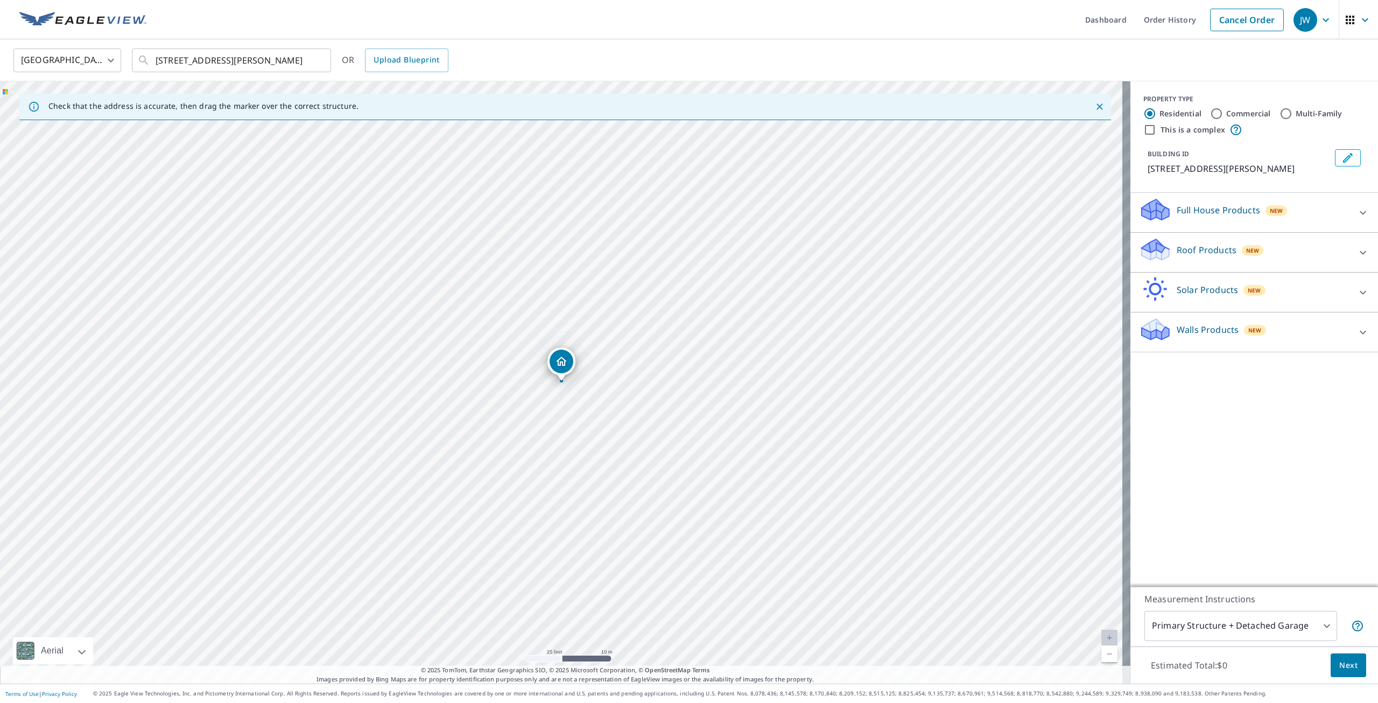
click at [1351, 257] on div at bounding box center [1363, 253] width 26 height 26
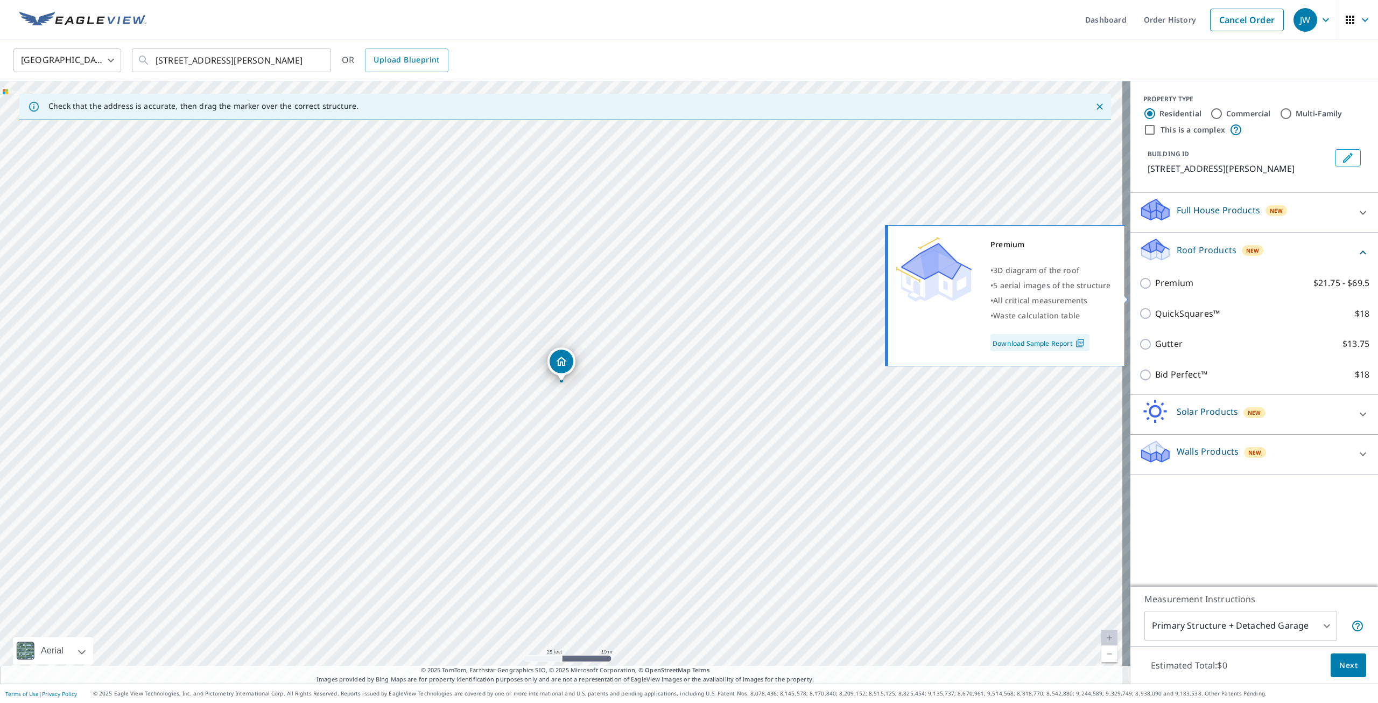
click at [1155, 290] on p "Premium" at bounding box center [1174, 282] width 38 height 13
click at [1152, 290] on input "Premium $21.75 - $69.5" at bounding box center [1147, 283] width 16 height 13
checkbox input "true"
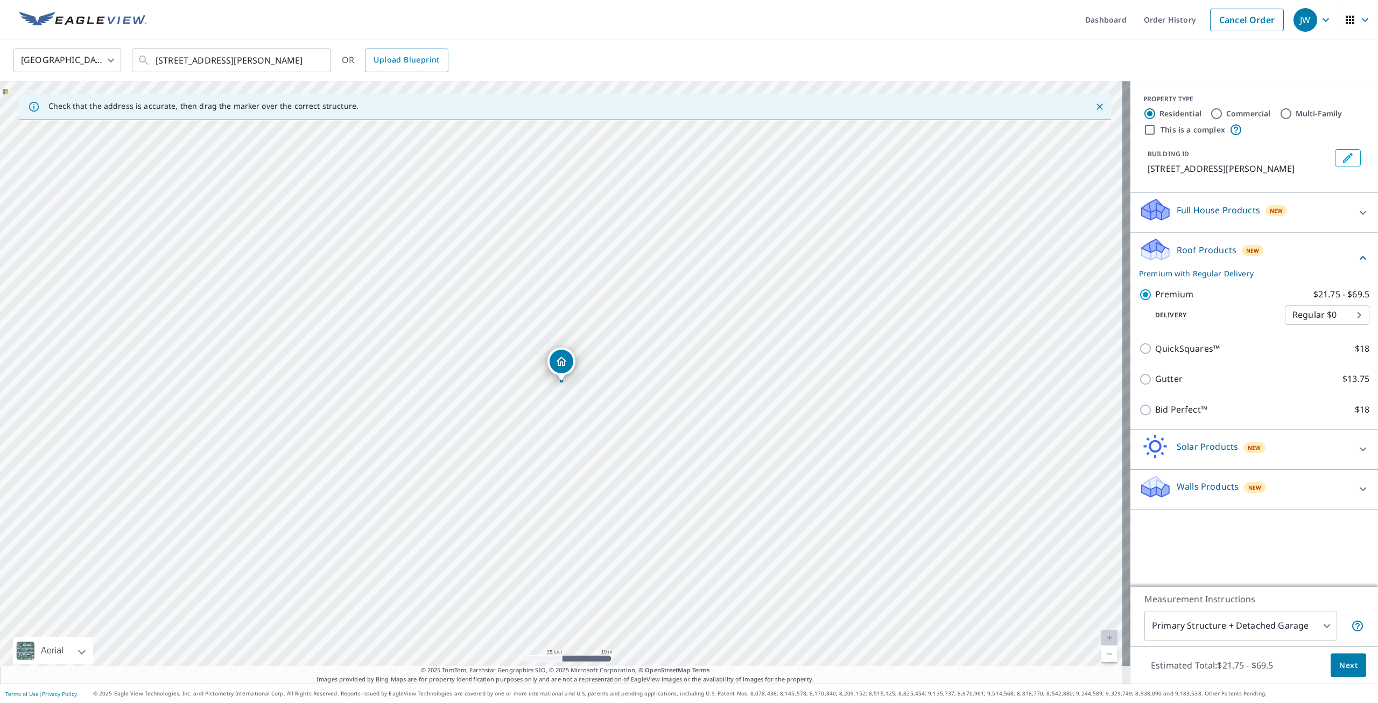
click at [1345, 670] on span "Next" at bounding box center [1349, 665] width 18 height 13
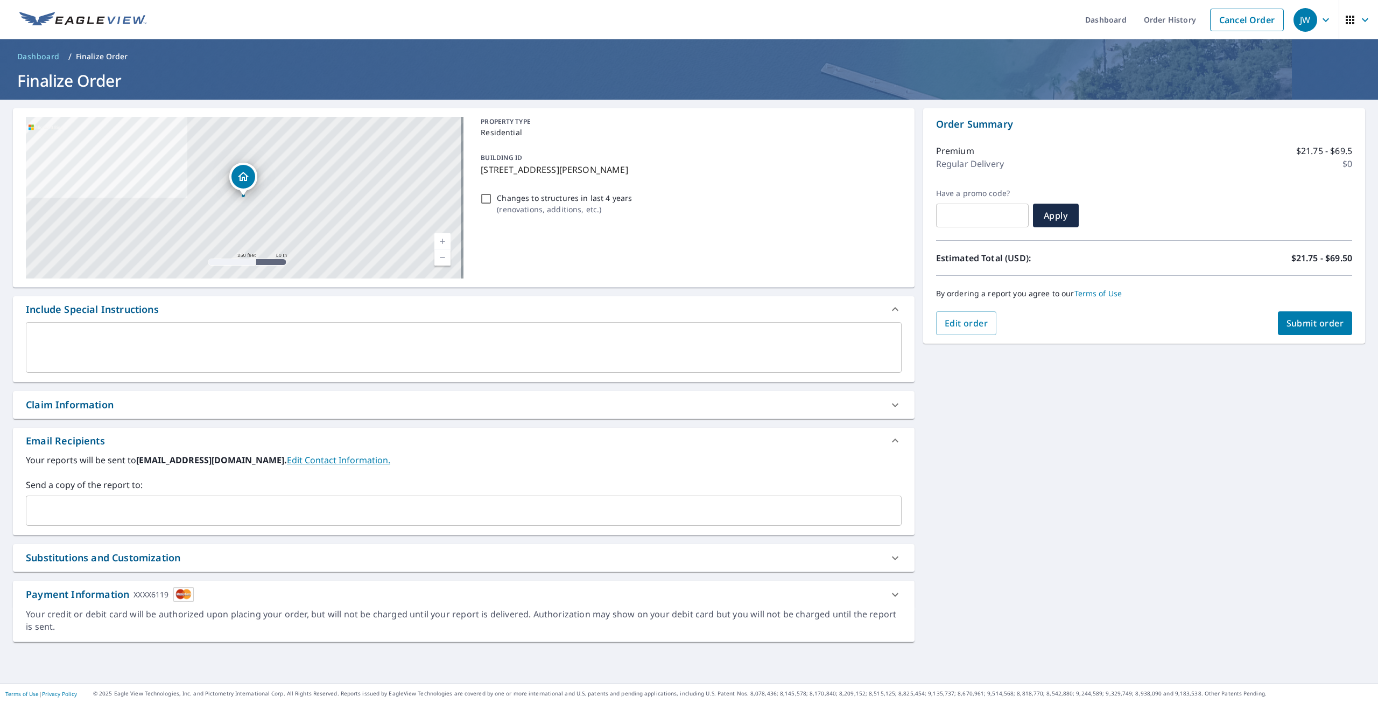
click at [1304, 326] on span "Submit order" at bounding box center [1316, 323] width 58 height 12
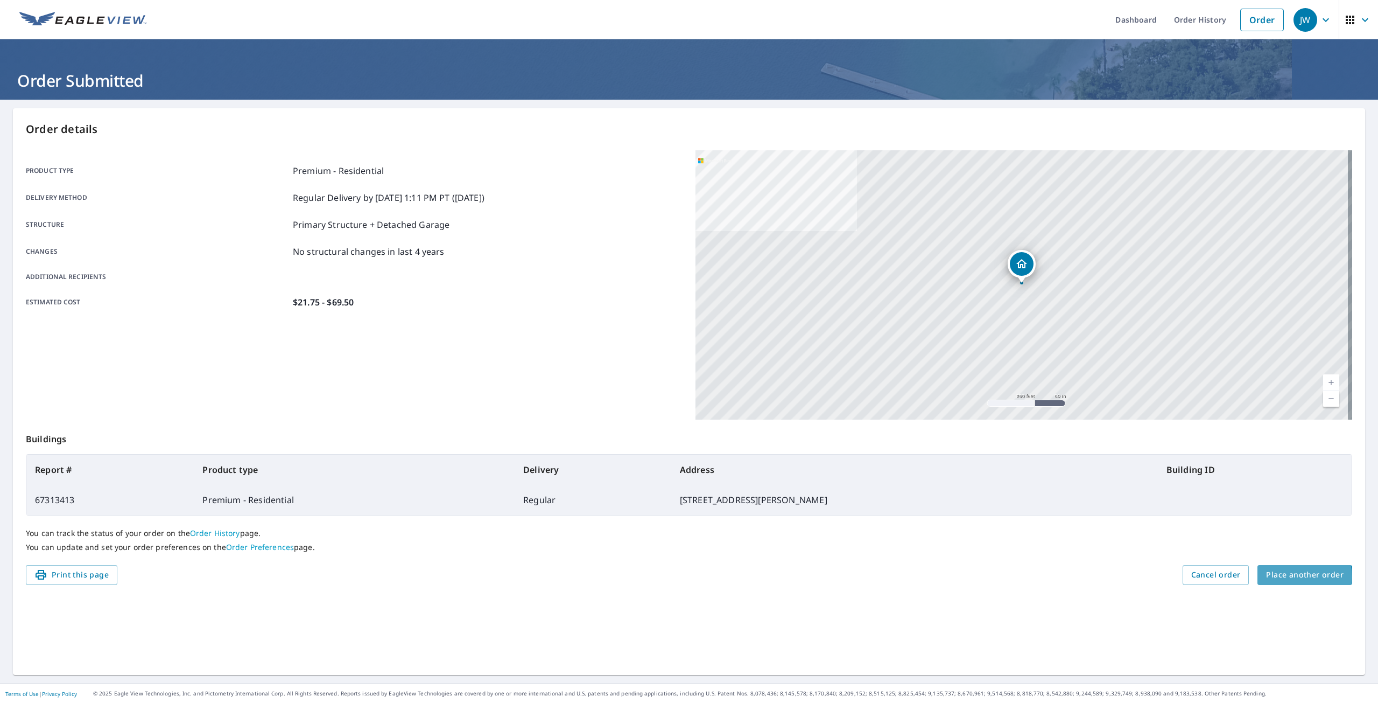
click at [1290, 576] on span "Place another order" at bounding box center [1305, 574] width 78 height 13
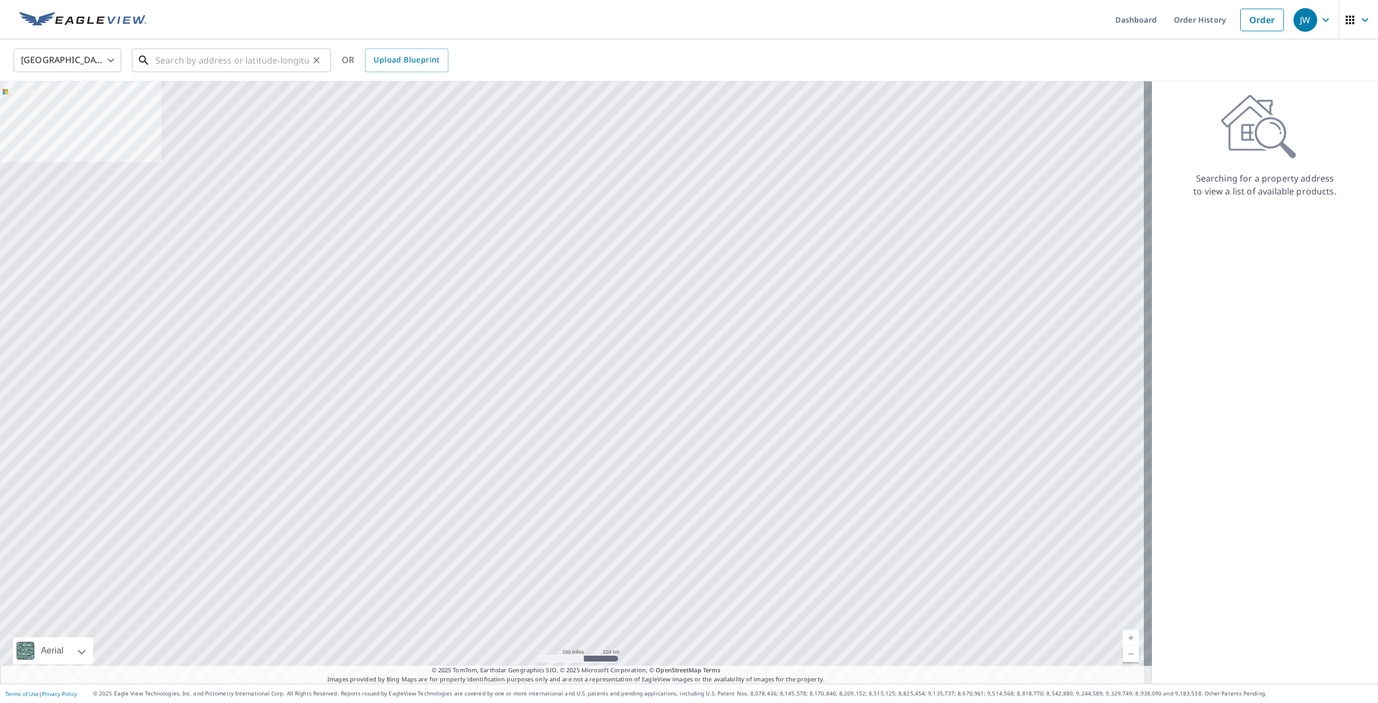
click at [194, 59] on input "text" at bounding box center [232, 60] width 153 height 30
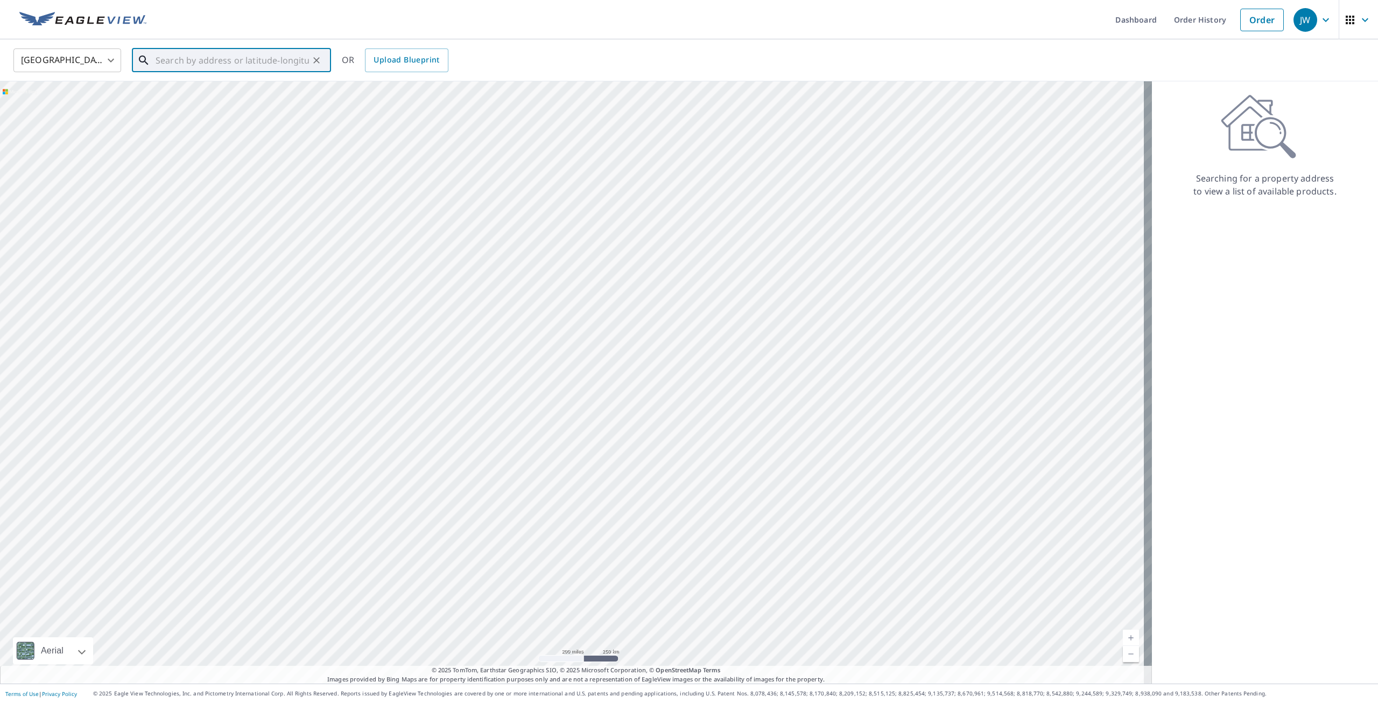
paste input "741 Taylor Ln. - Stoughton"
click at [203, 93] on span "741 Taylor Ln" at bounding box center [237, 91] width 169 height 13
type input "741 Taylor Ln Stoughton, WI 53589"
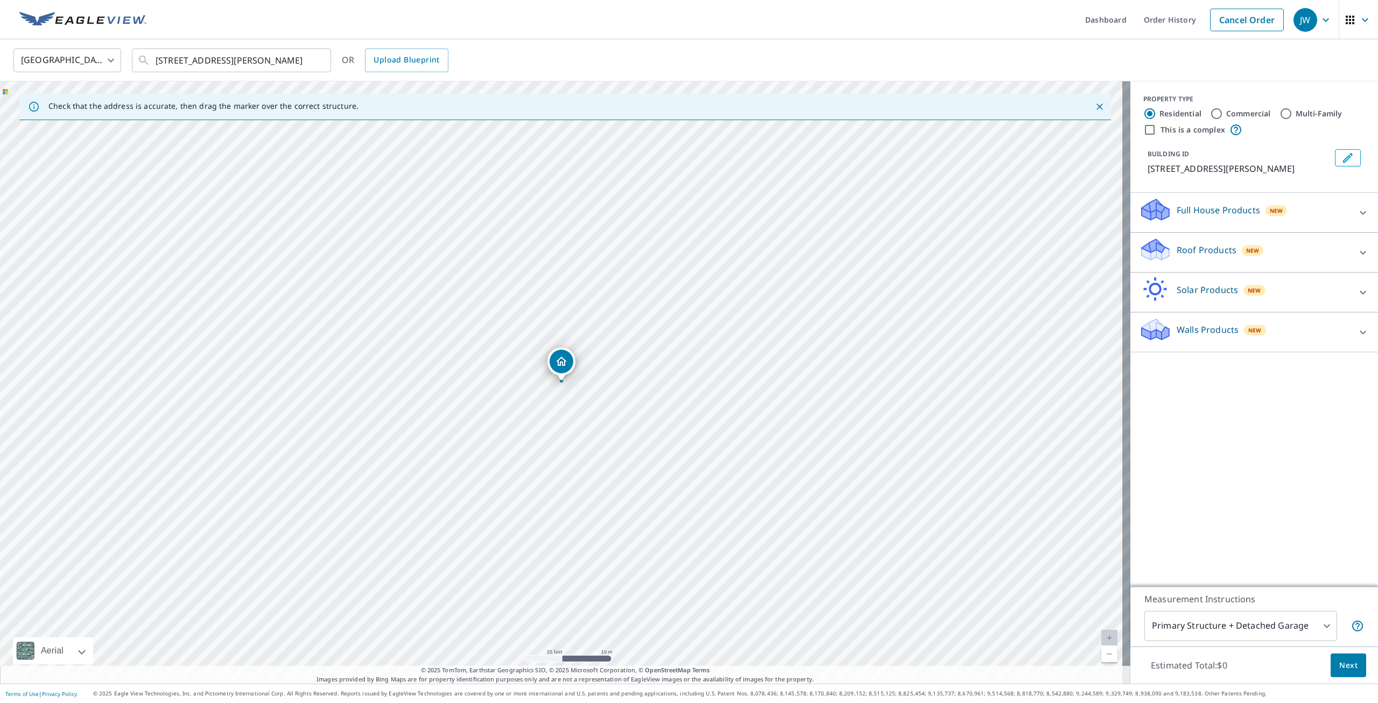
click at [1340, 669] on span "Next" at bounding box center [1349, 665] width 18 height 13
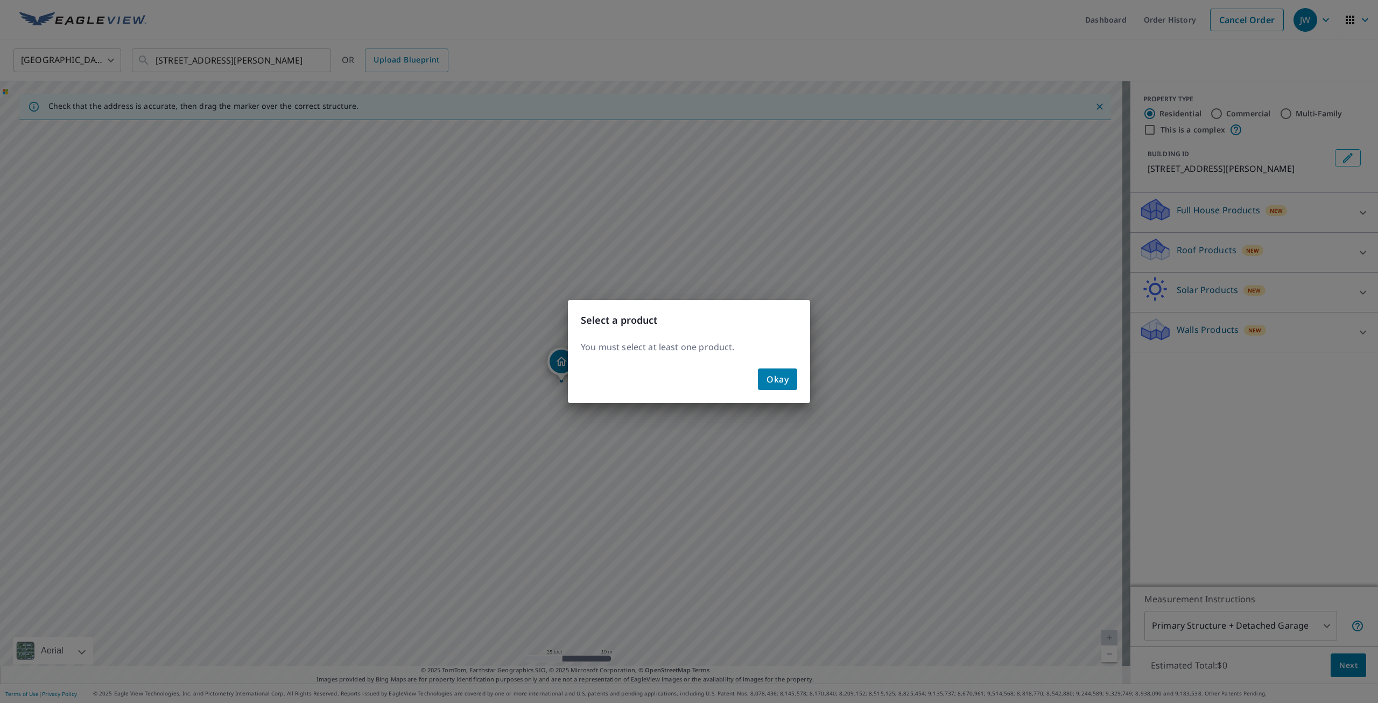
click at [784, 383] on span "Okay" at bounding box center [778, 379] width 22 height 15
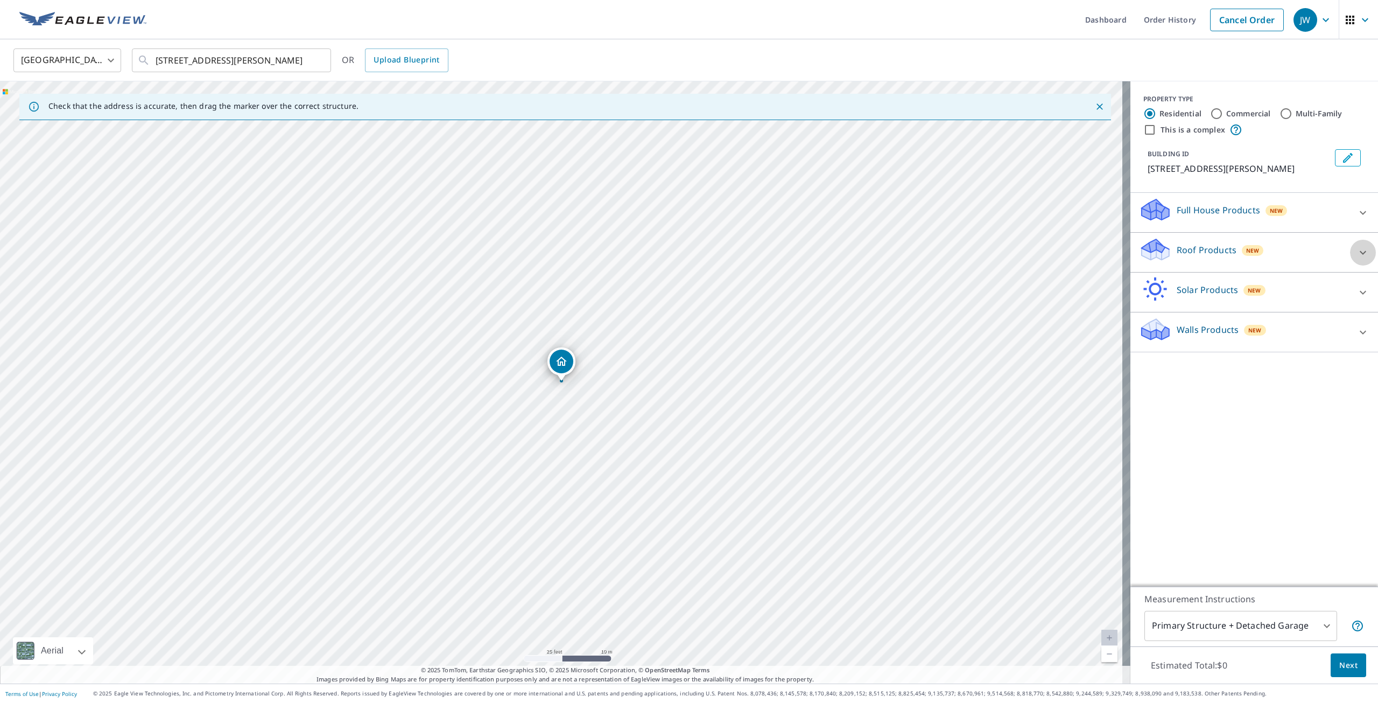
click at [1350, 254] on div at bounding box center [1363, 253] width 26 height 26
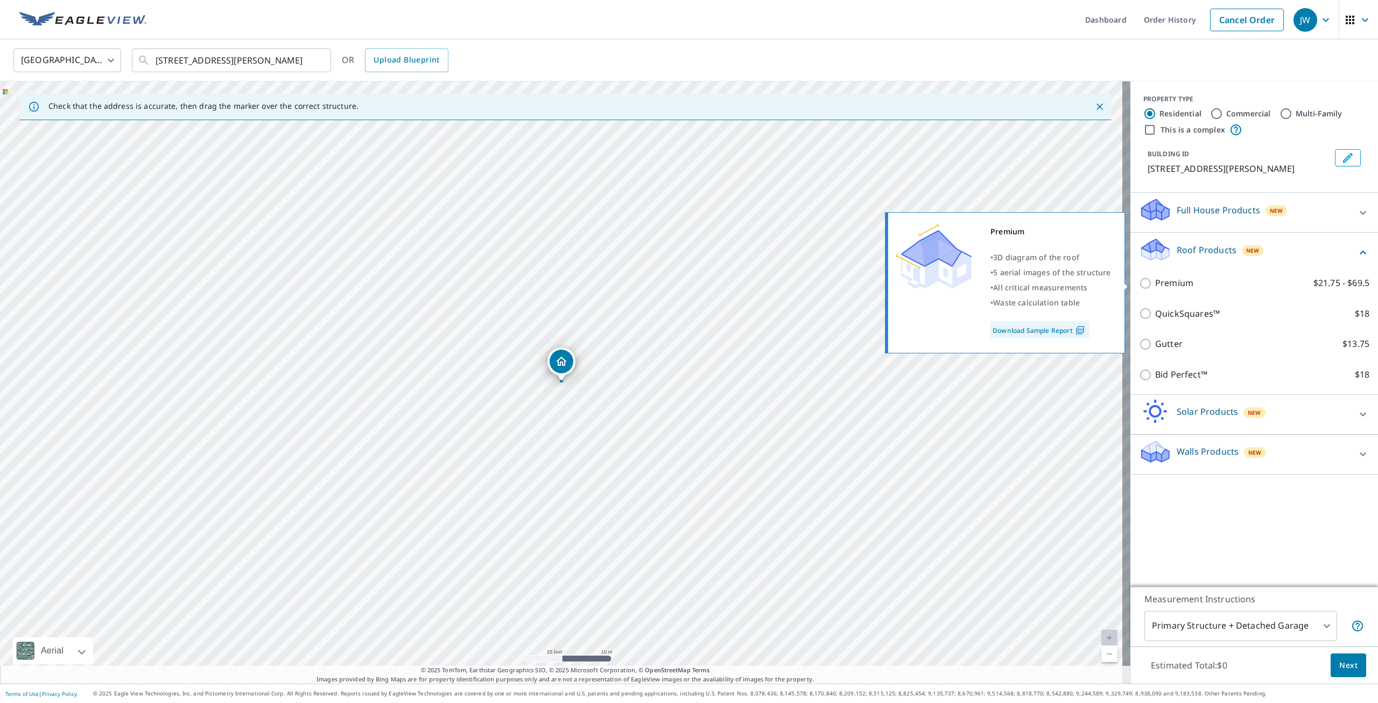
click at [1139, 281] on input "Premium $21.75 - $69.5" at bounding box center [1147, 283] width 16 height 13
checkbox input "true"
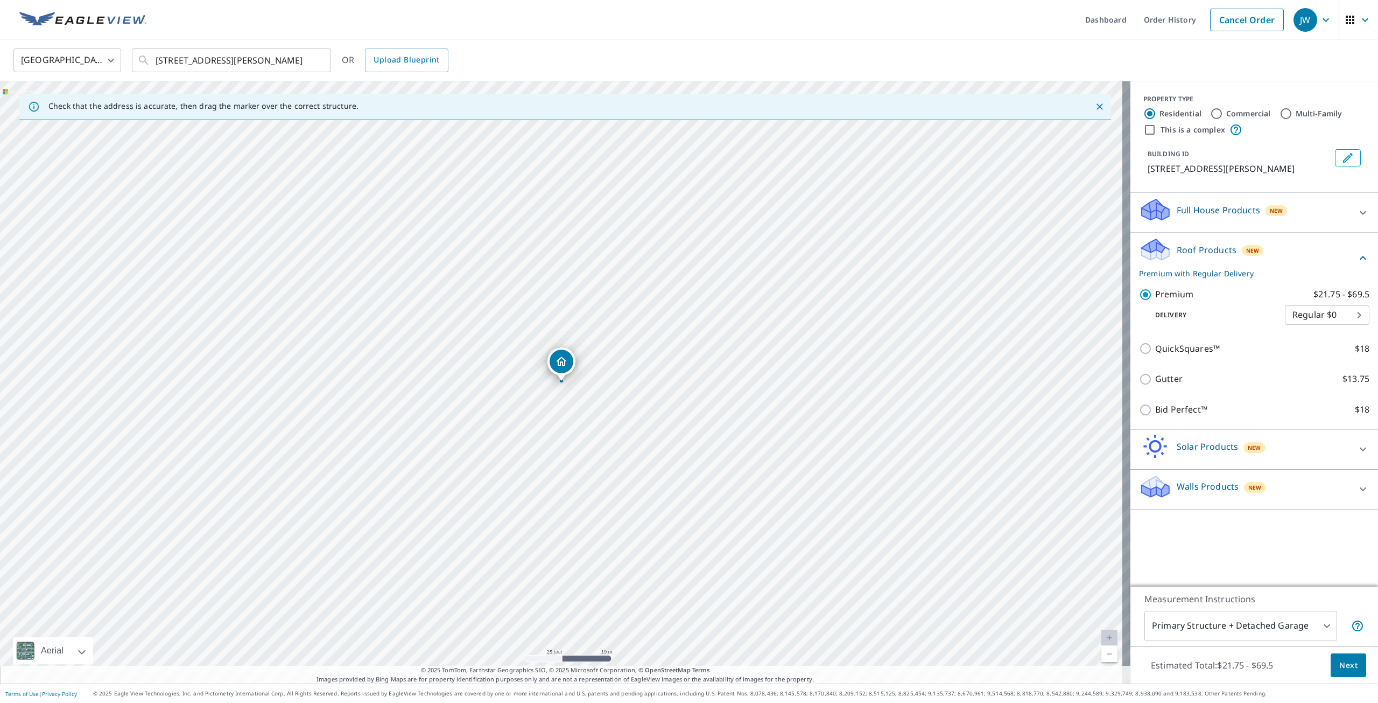
click at [1331, 654] on button "Next" at bounding box center [1349, 665] width 36 height 24
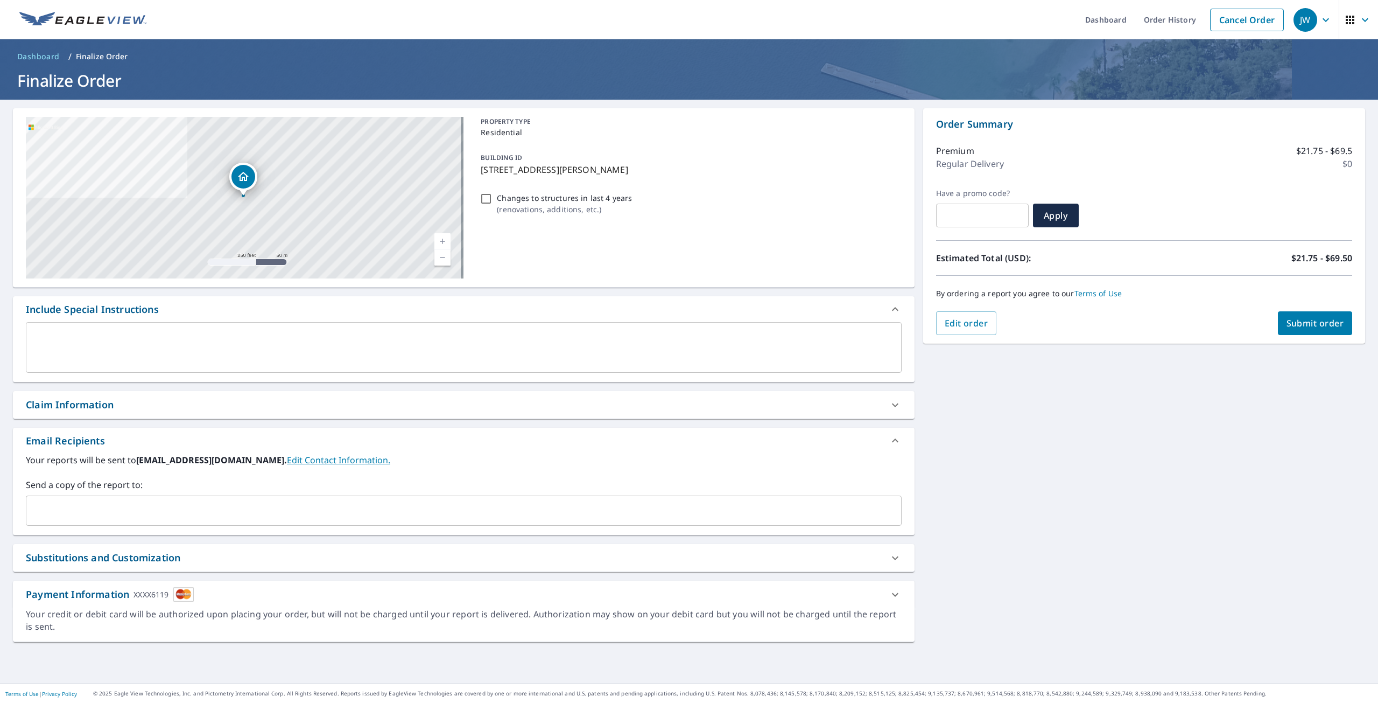
click at [1316, 328] on span "Submit order" at bounding box center [1316, 323] width 58 height 12
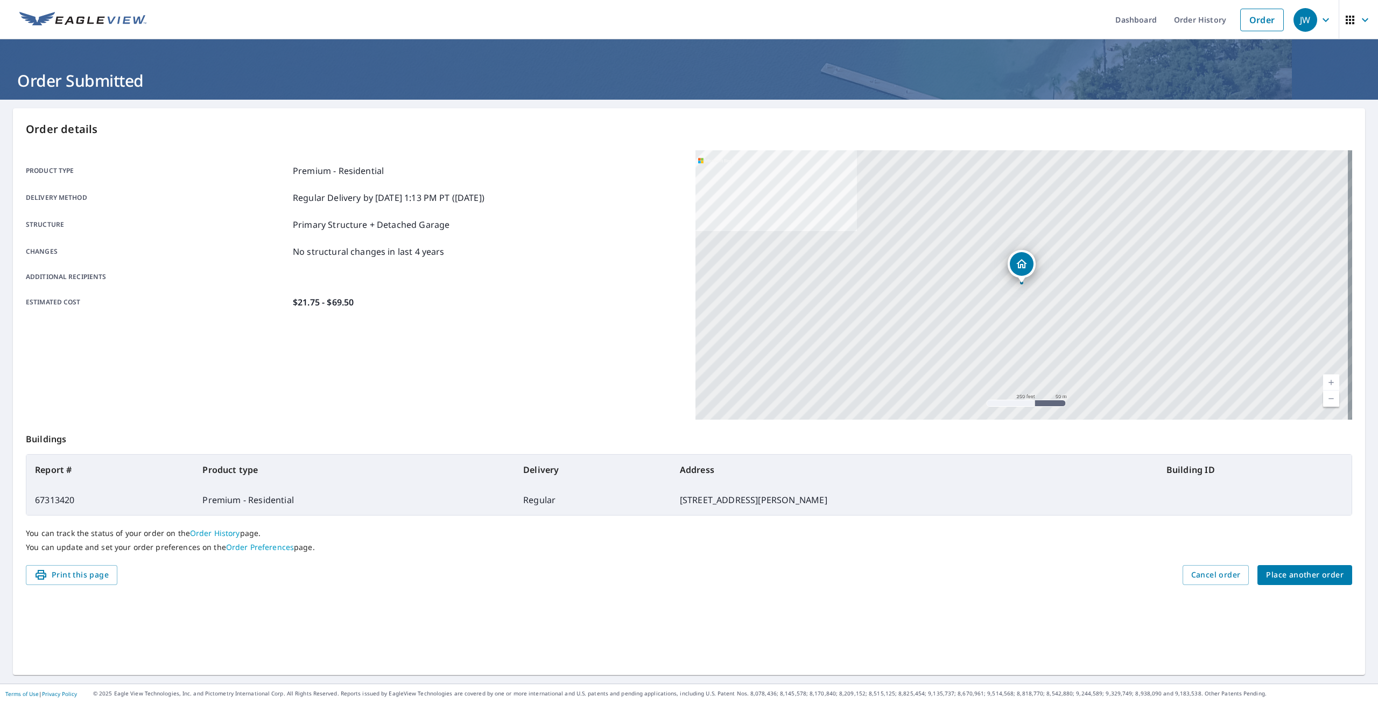
click at [1322, 583] on button "Place another order" at bounding box center [1305, 575] width 95 height 20
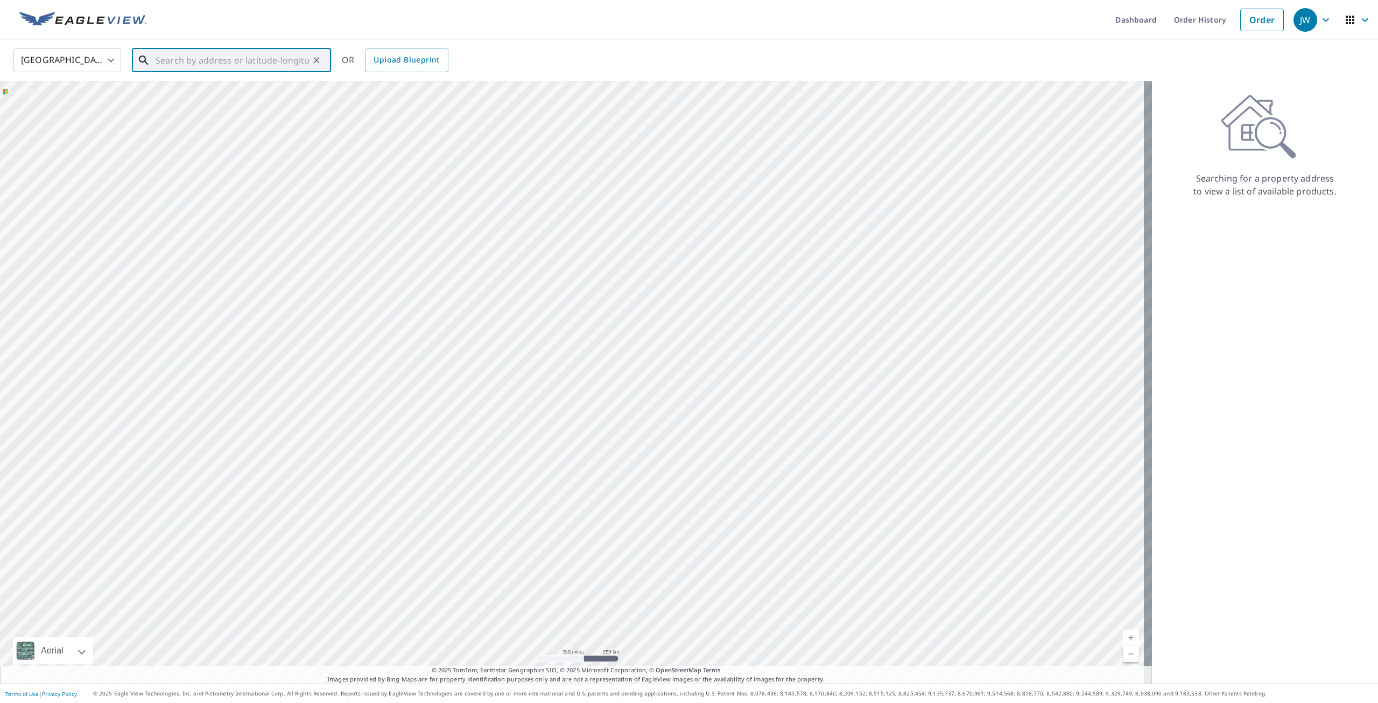
click at [273, 60] on input "text" at bounding box center [232, 60] width 153 height 30
paste input "6726 Hilldale Ct. - Greendale"
click at [261, 90] on span "6726 Hilldale Ct" at bounding box center [237, 91] width 169 height 13
type input "6726 Hilldale Ct Greendale, WI 53129"
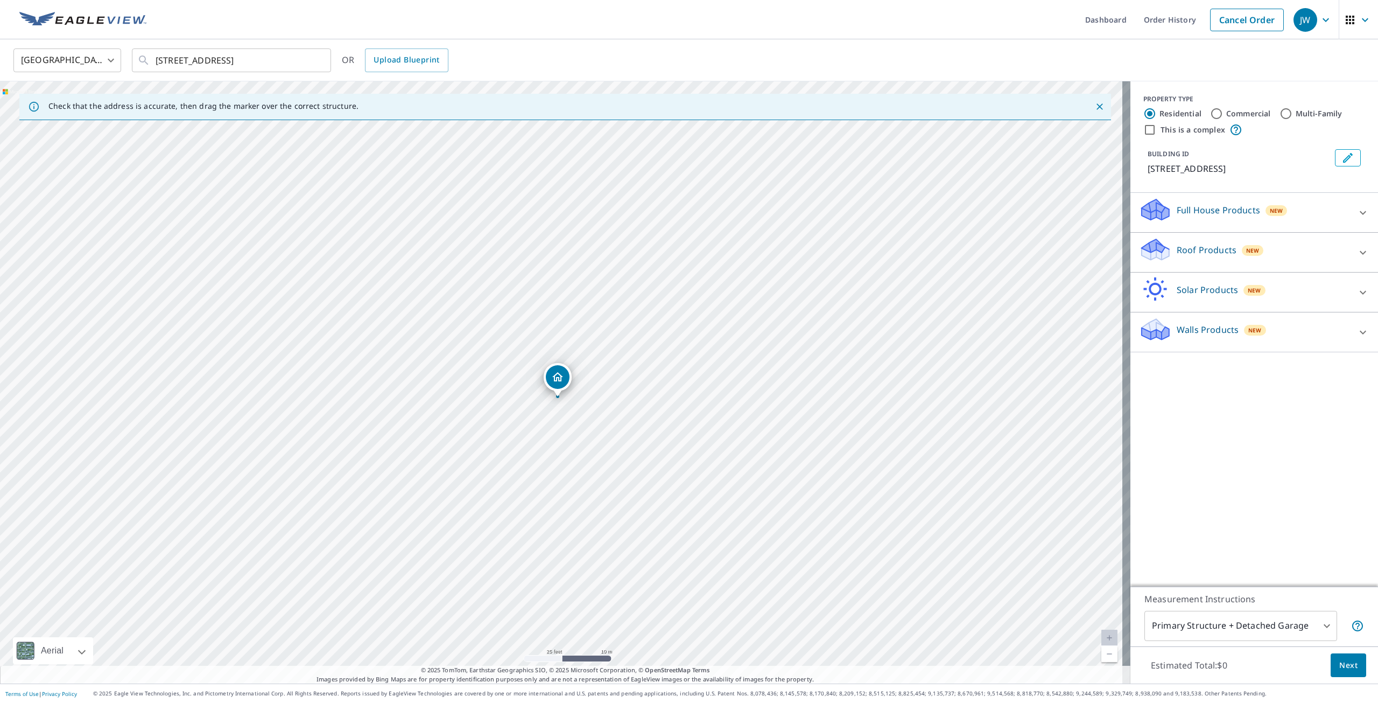
drag, startPoint x: 492, startPoint y: 445, endPoint x: 488, endPoint y: 461, distance: 16.7
click at [488, 461] on div "6726 Hilldale Ct Greendale, WI 53129" at bounding box center [565, 382] width 1131 height 602
drag, startPoint x: 551, startPoint y: 386, endPoint x: 565, endPoint y: 377, distance: 16.6
click at [1342, 669] on span "Next" at bounding box center [1349, 665] width 18 height 13
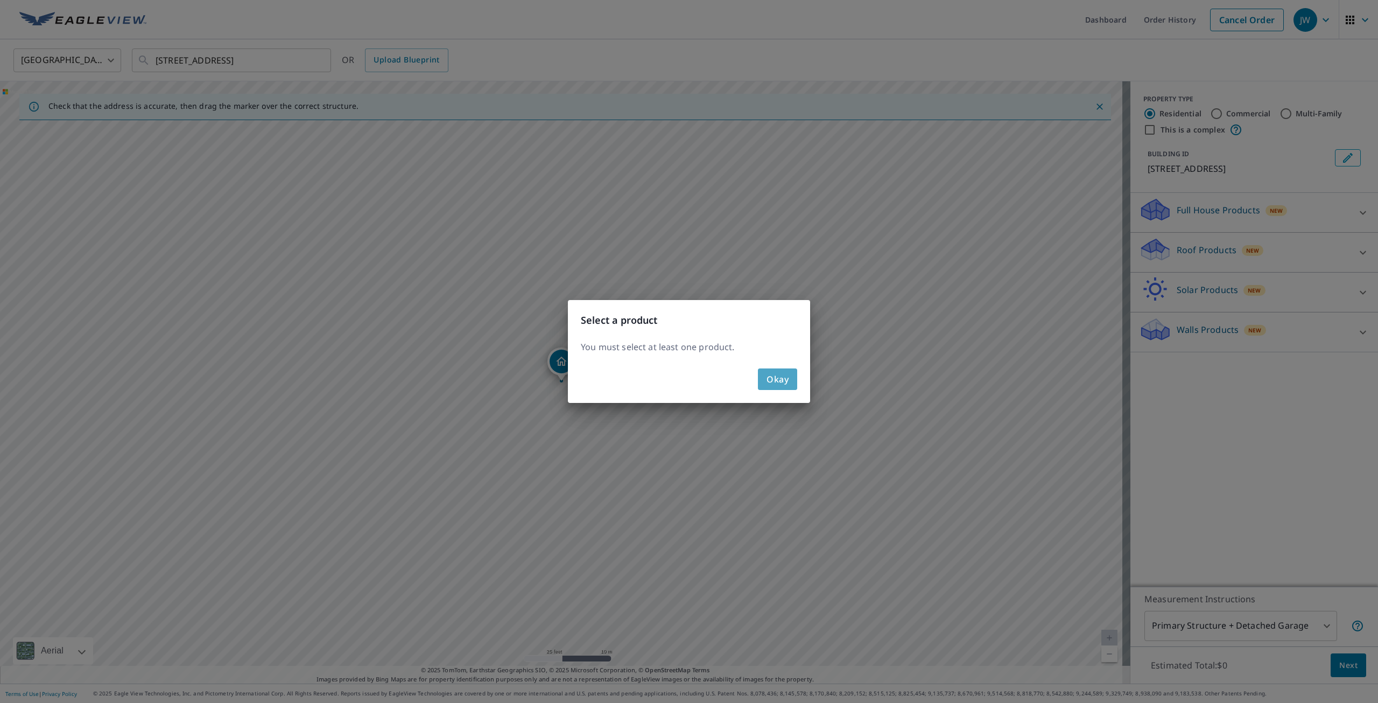
click at [772, 381] on span "Okay" at bounding box center [778, 379] width 22 height 15
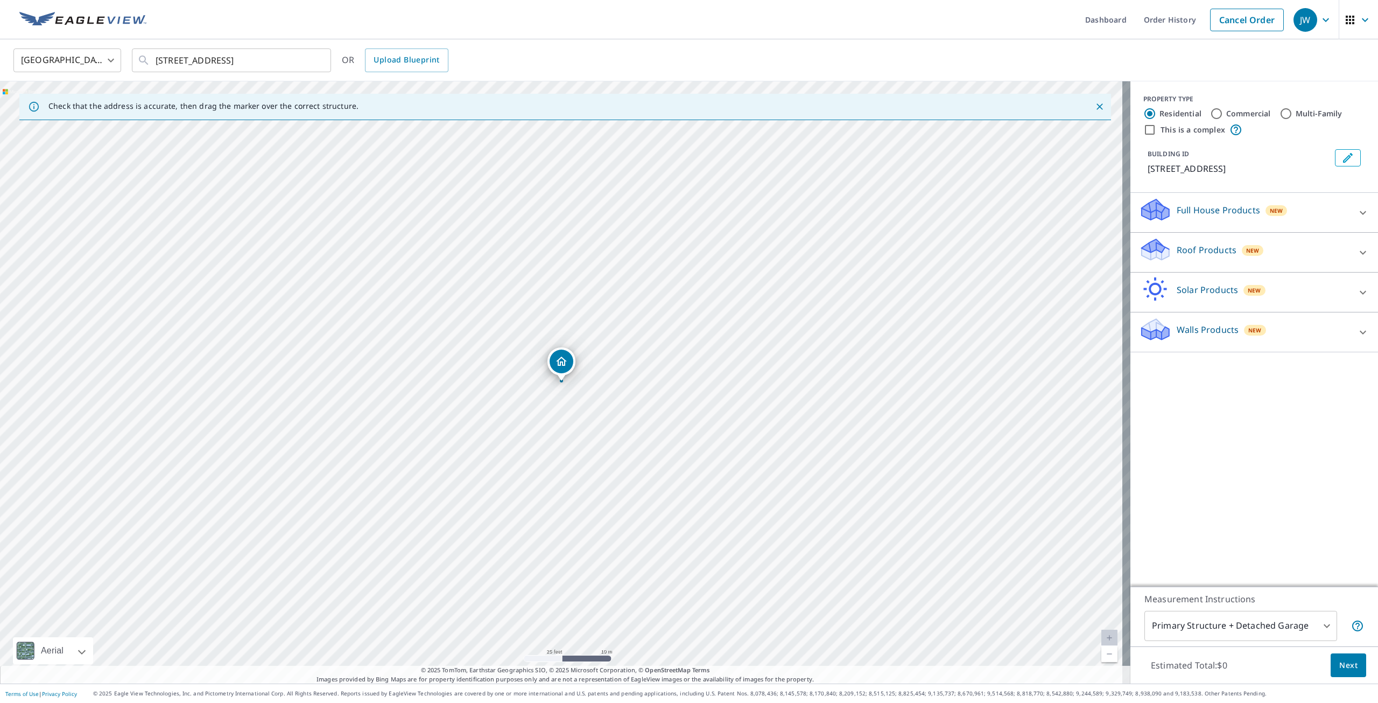
click at [1360, 254] on icon at bounding box center [1363, 252] width 6 height 4
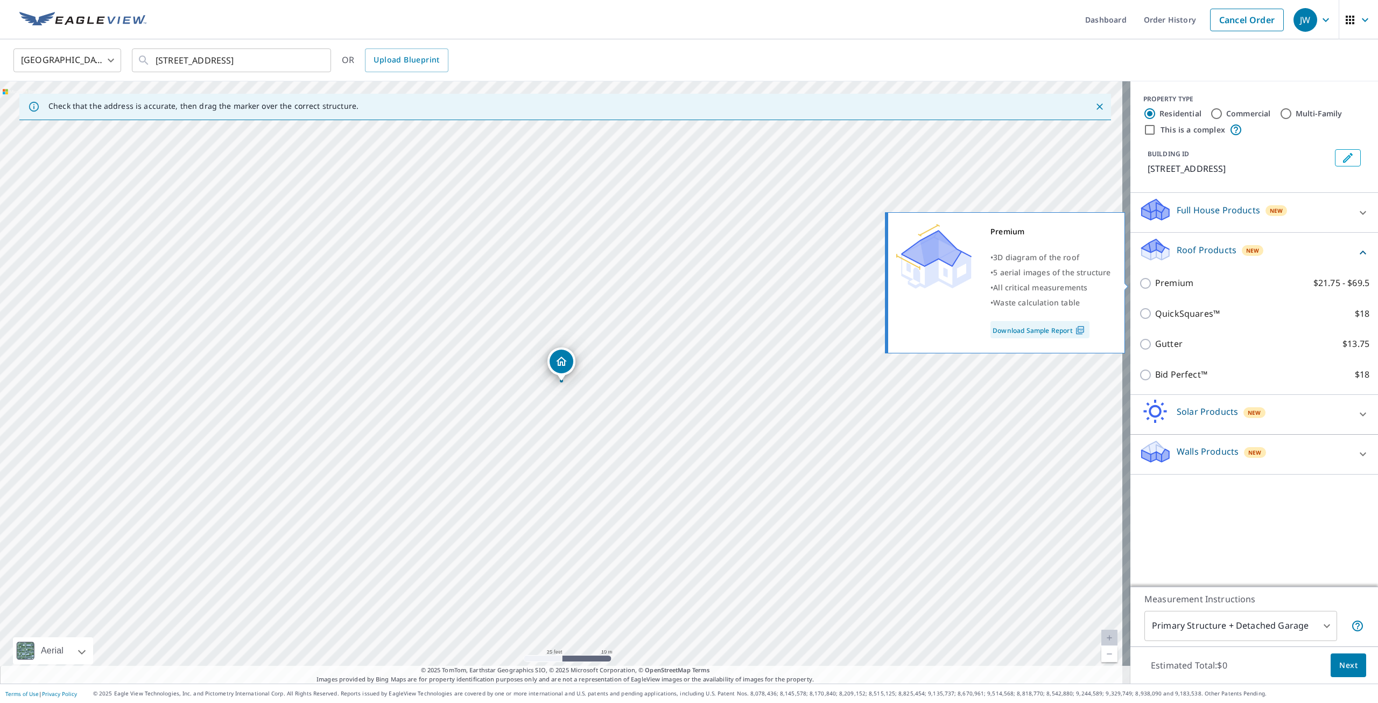
click at [1161, 281] on p "Premium" at bounding box center [1174, 282] width 38 height 13
click at [1155, 281] on input "Premium $21.75 - $69.5" at bounding box center [1147, 283] width 16 height 13
checkbox input "true"
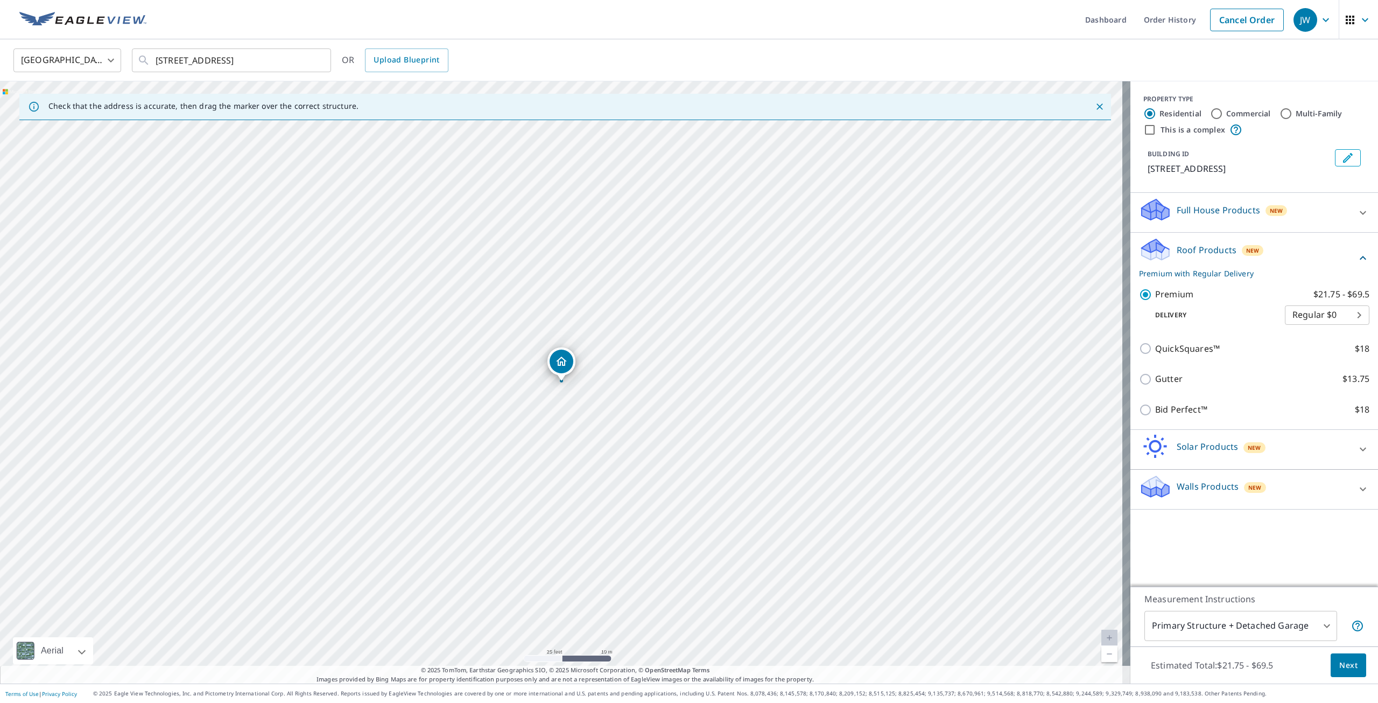
click at [1340, 659] on span "Next" at bounding box center [1349, 665] width 18 height 13
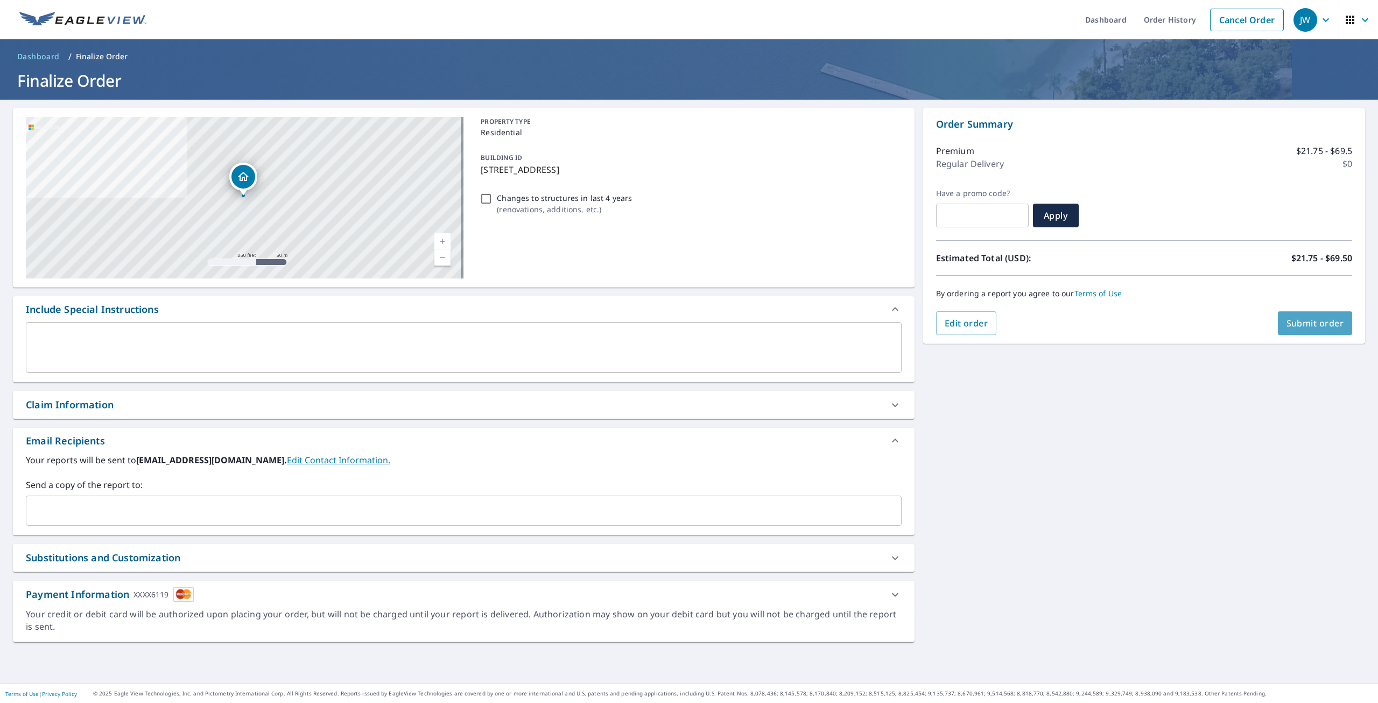
click at [1303, 314] on button "Submit order" at bounding box center [1315, 323] width 75 height 24
